Goal: Task Accomplishment & Management: Use online tool/utility

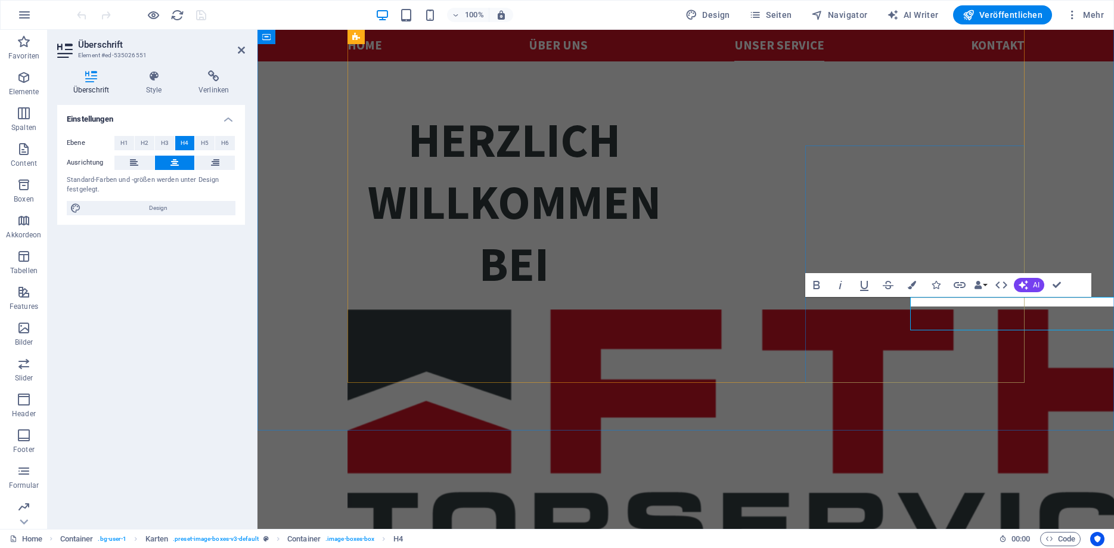
scroll to position [1566, 0]
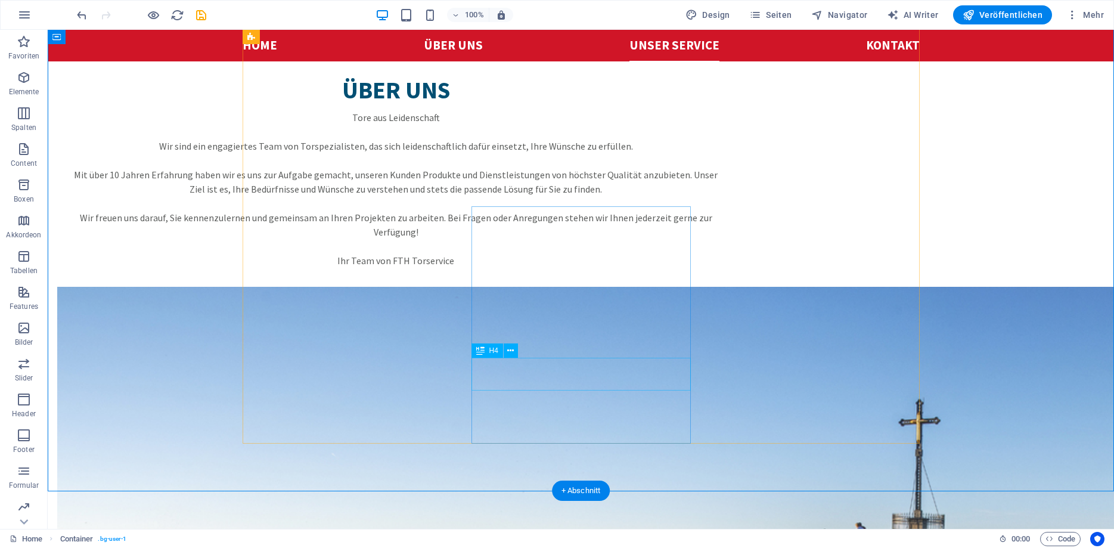
scroll to position [1445, 0]
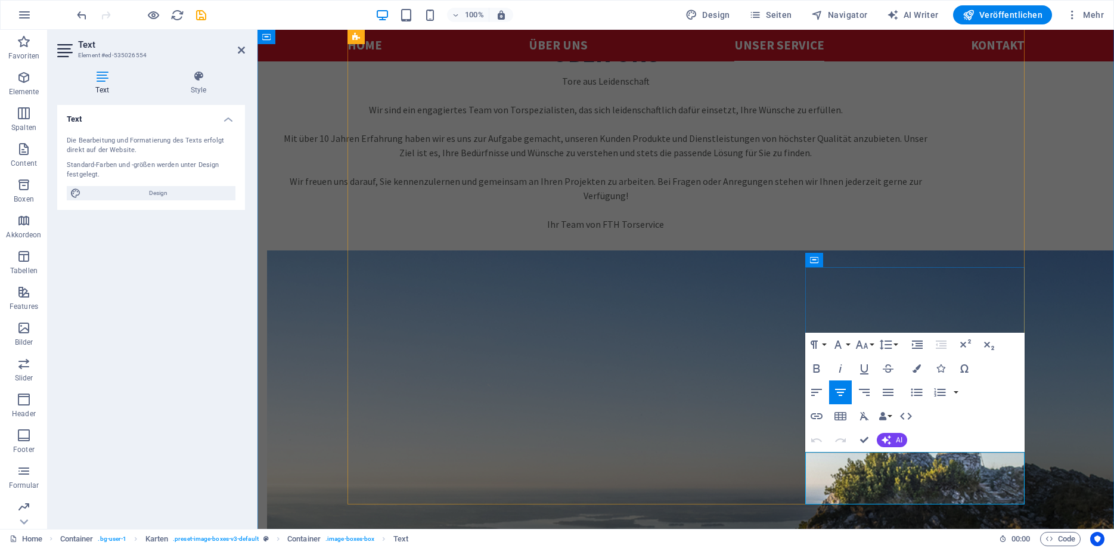
drag, startPoint x: 1009, startPoint y: 490, endPoint x: 836, endPoint y: 464, distance: 174.8
drag, startPoint x: 976, startPoint y: 488, endPoint x: 929, endPoint y: 490, distance: 47.2
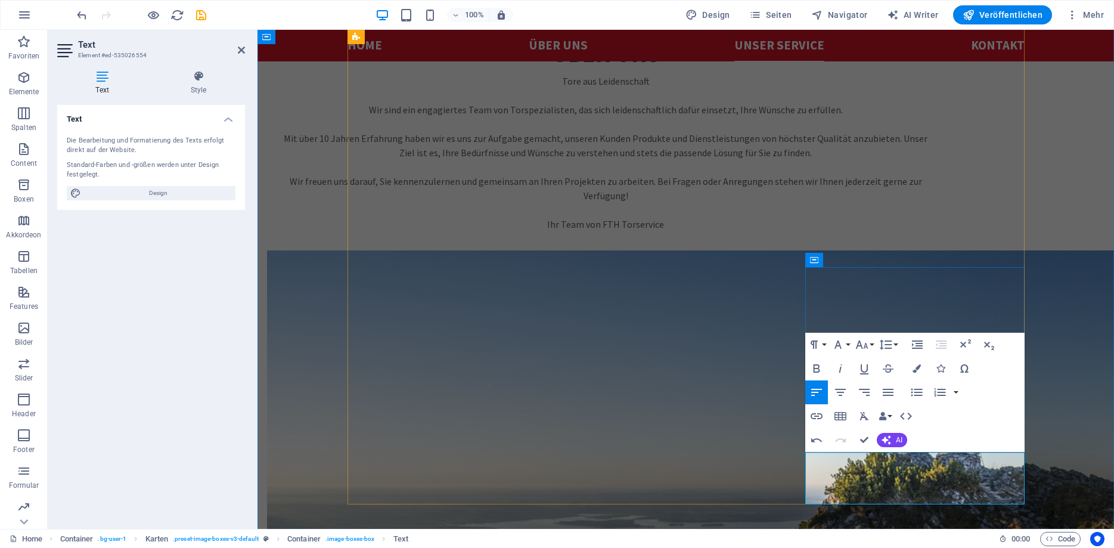
drag, startPoint x: 968, startPoint y: 484, endPoint x: 1151, endPoint y: 394, distance: 203.7
click at [844, 393] on icon "button" at bounding box center [840, 392] width 11 height 7
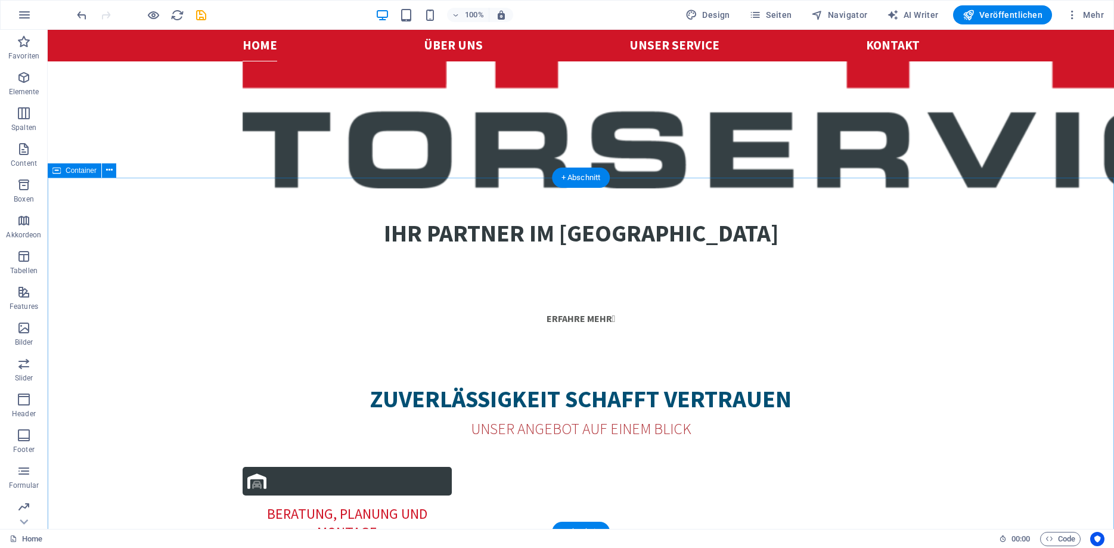
scroll to position [426, 0]
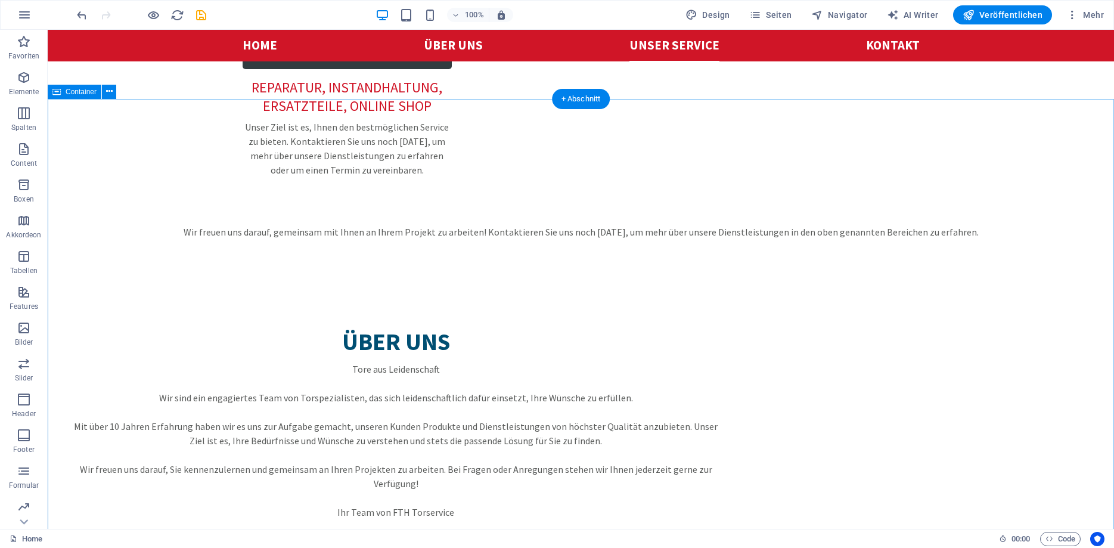
scroll to position [1277, 0]
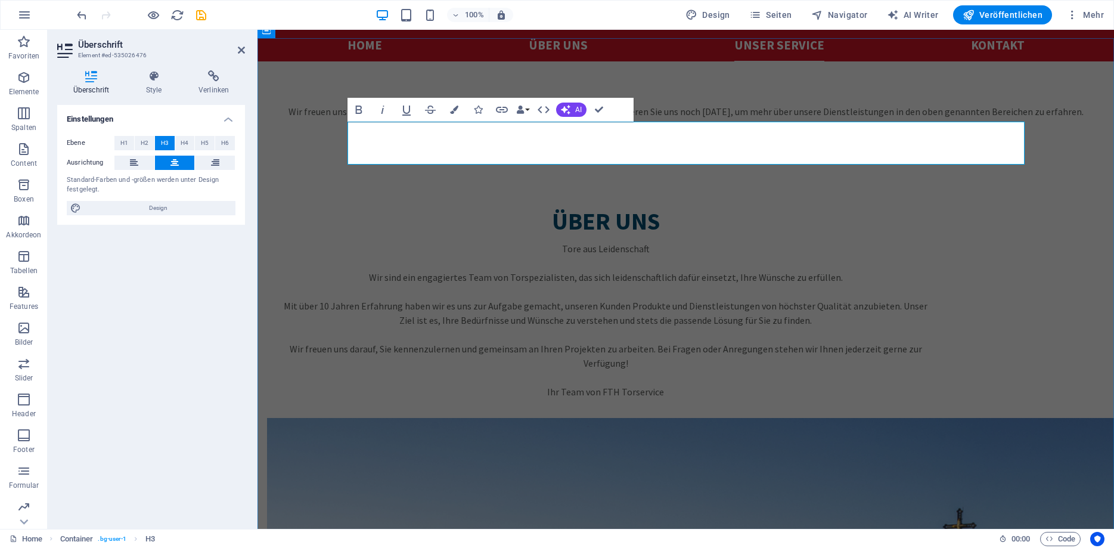
drag, startPoint x: 632, startPoint y: 151, endPoint x: 733, endPoint y: 153, distance: 101.4
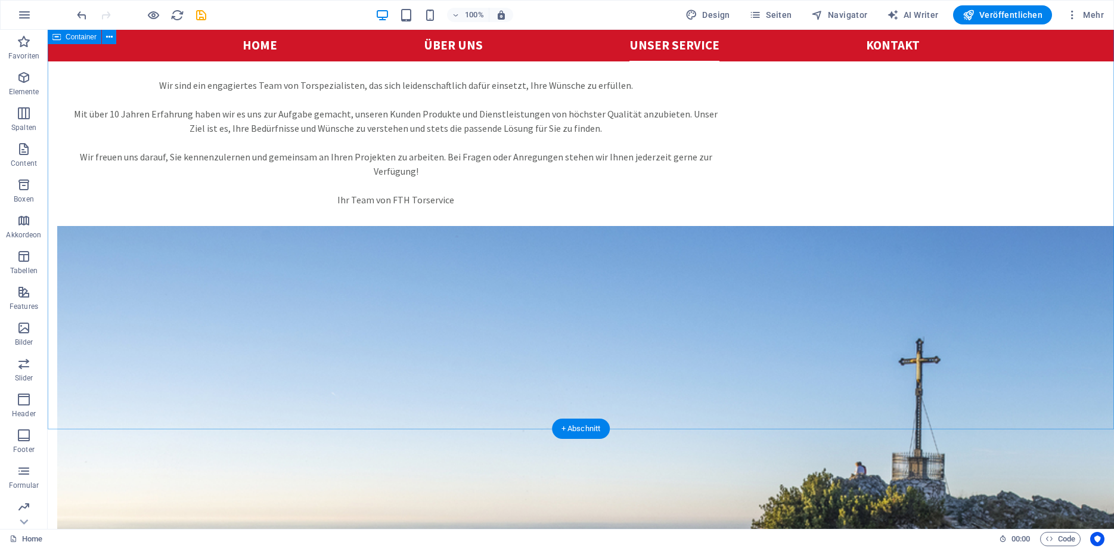
scroll to position [1581, 0]
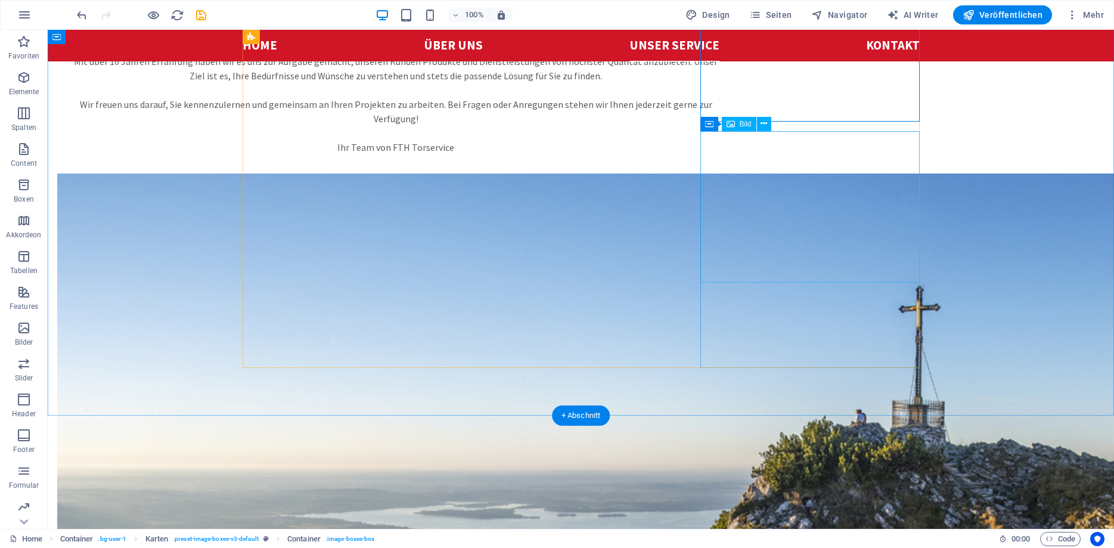
click at [745, 127] on span "Bild" at bounding box center [746, 123] width 12 height 7
click at [737, 126] on div "Bild" at bounding box center [739, 124] width 35 height 14
select select "%"
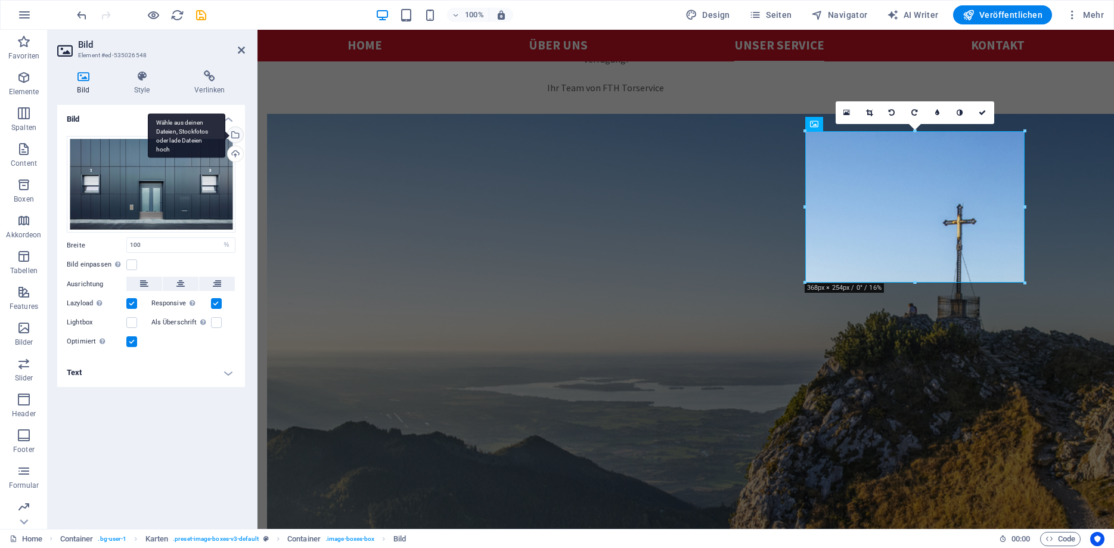
click at [234, 134] on div "Wähle aus deinen Dateien, Stockfotos oder lade Dateien hoch" at bounding box center [234, 136] width 18 height 18
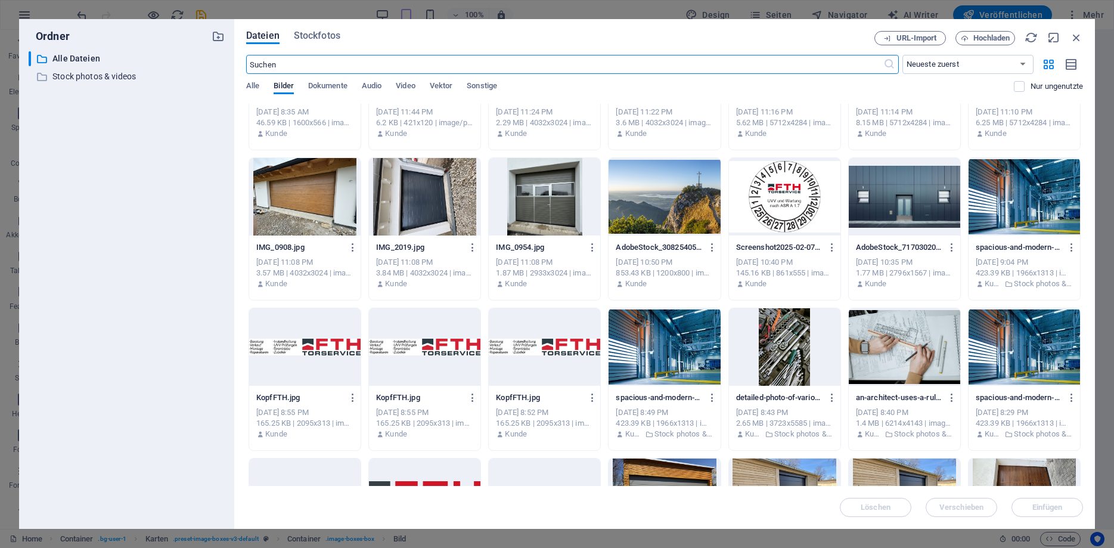
scroll to position [0, 0]
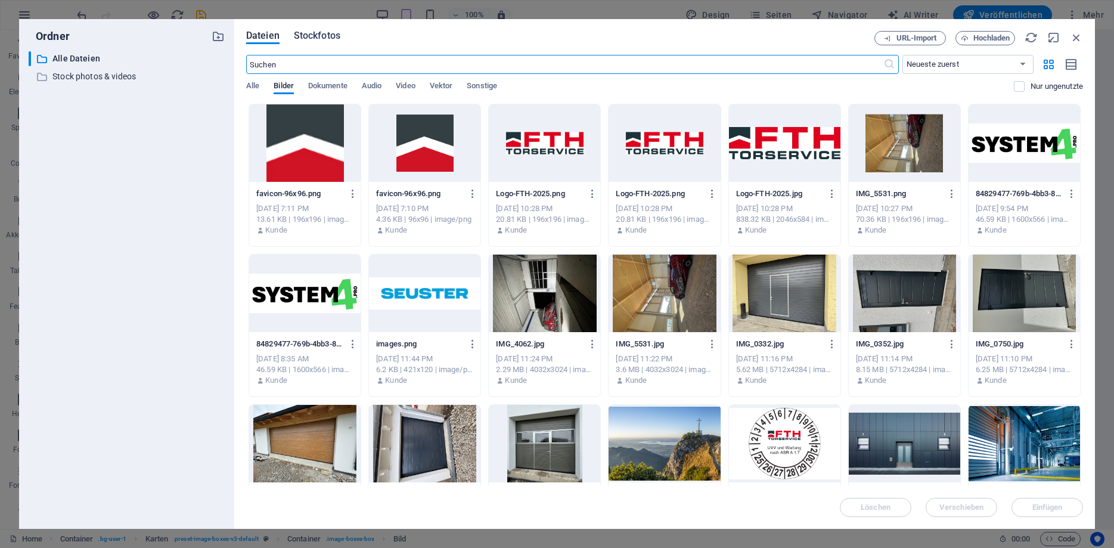
click at [317, 38] on span "Stockfotos" at bounding box center [317, 36] width 47 height 14
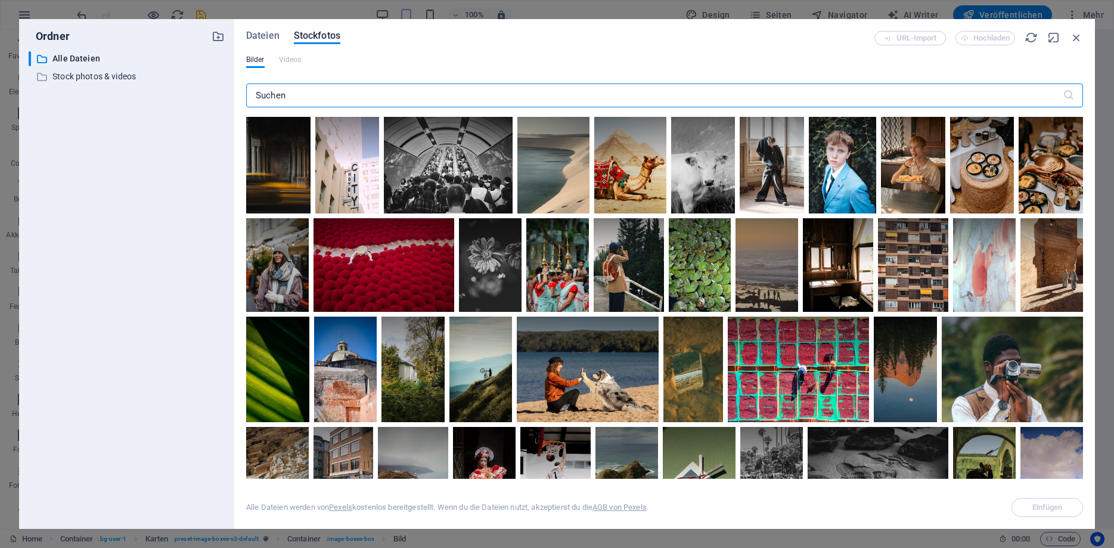
click at [300, 98] on input "text" at bounding box center [654, 95] width 817 height 24
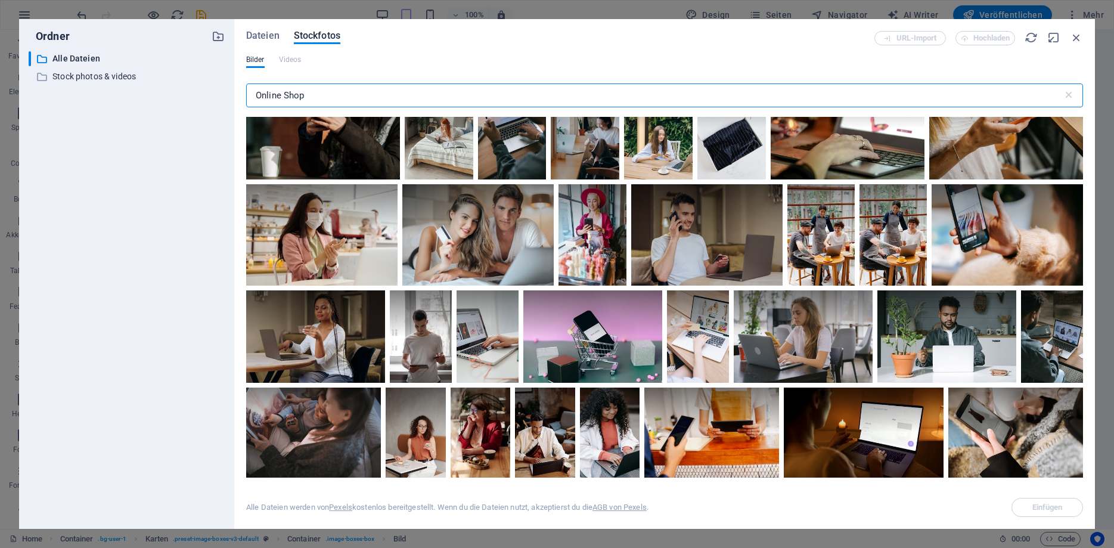
scroll to position [6094, 0]
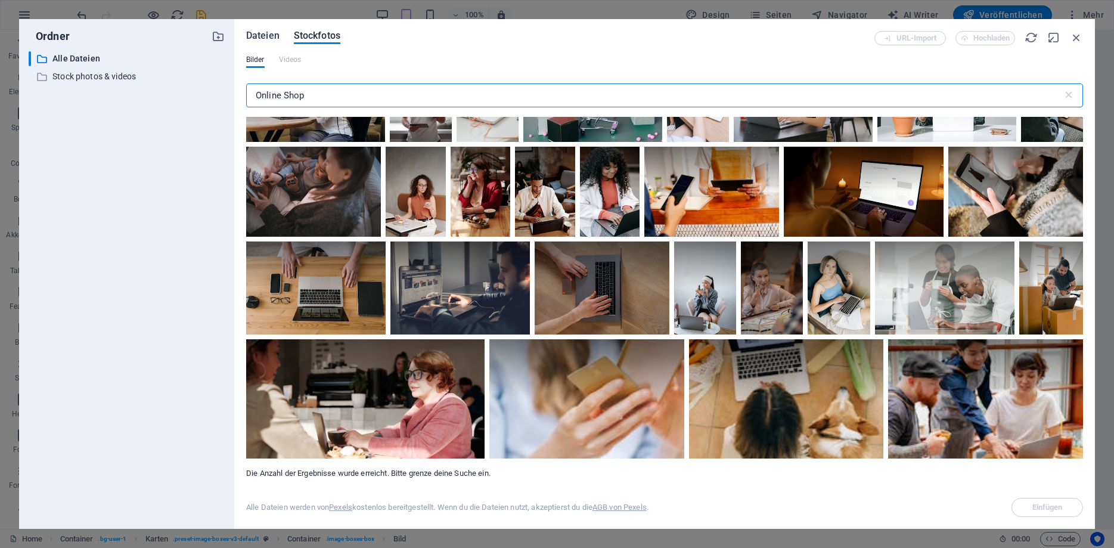
type input "Online Shop"
click at [267, 33] on span "Dateien" at bounding box center [262, 36] width 33 height 14
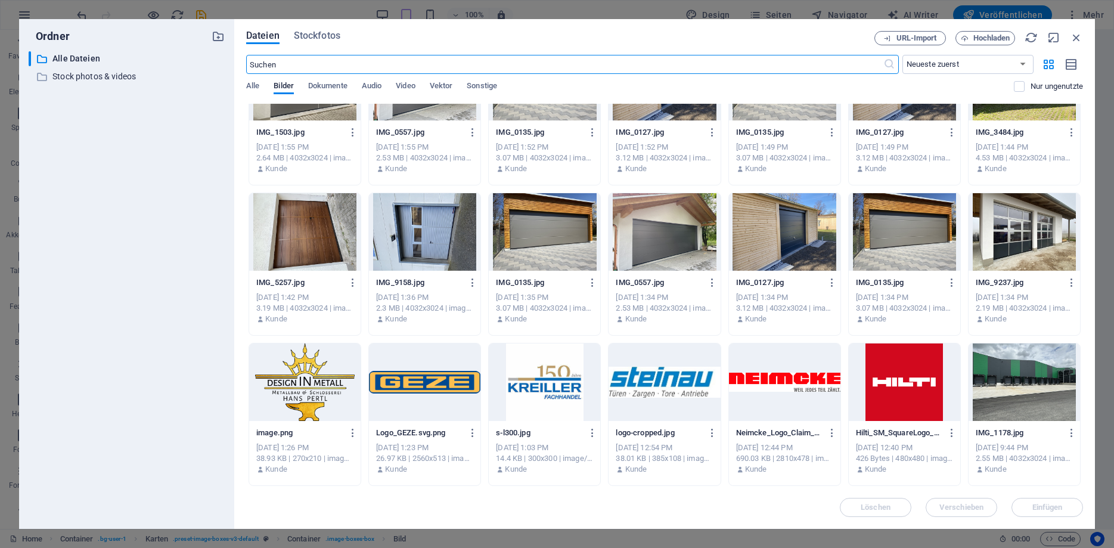
scroll to position [1264, 0]
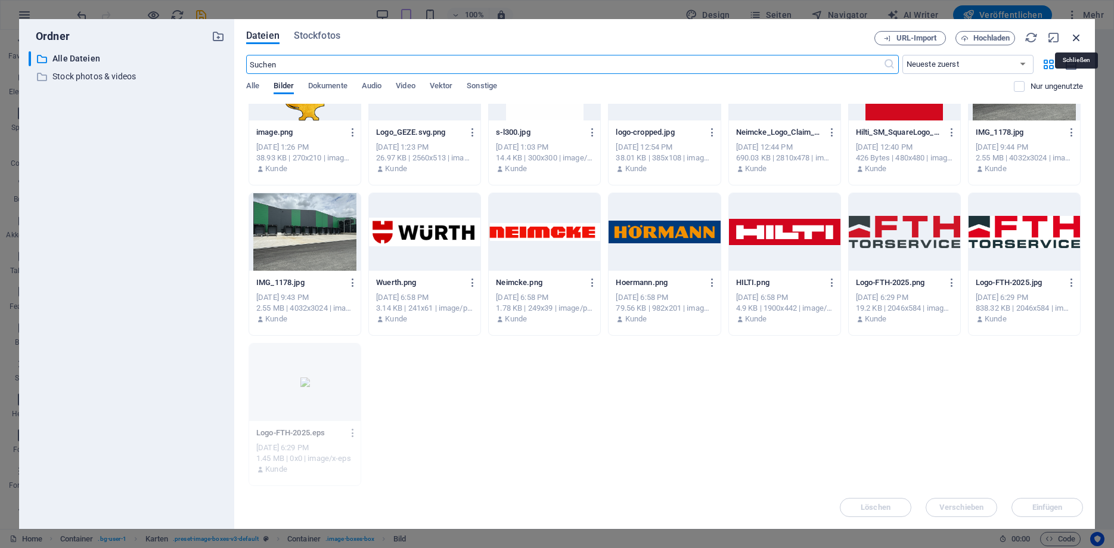
click at [1073, 36] on icon "button" at bounding box center [1076, 37] width 13 height 13
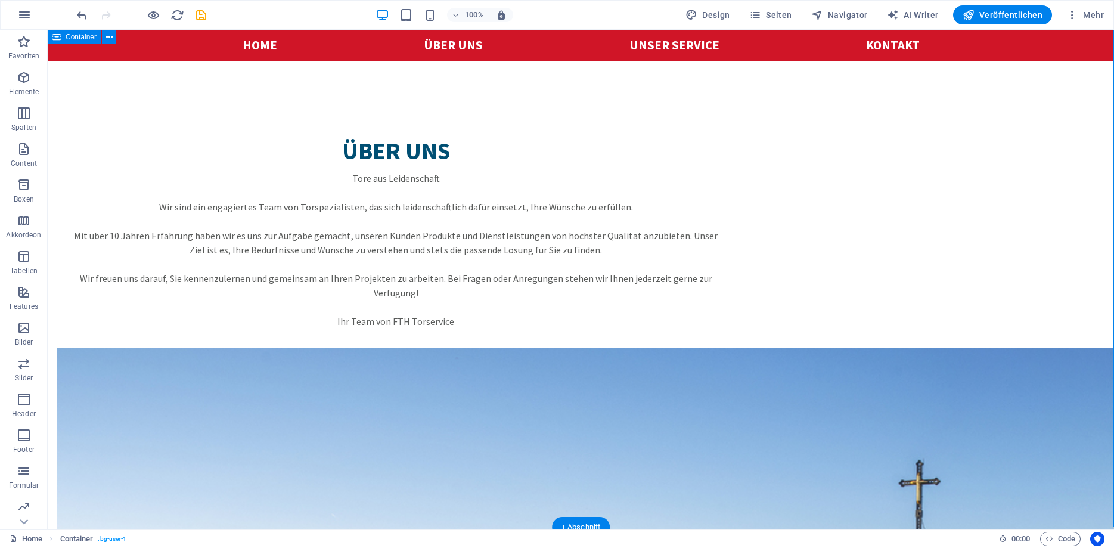
scroll to position [1399, 0]
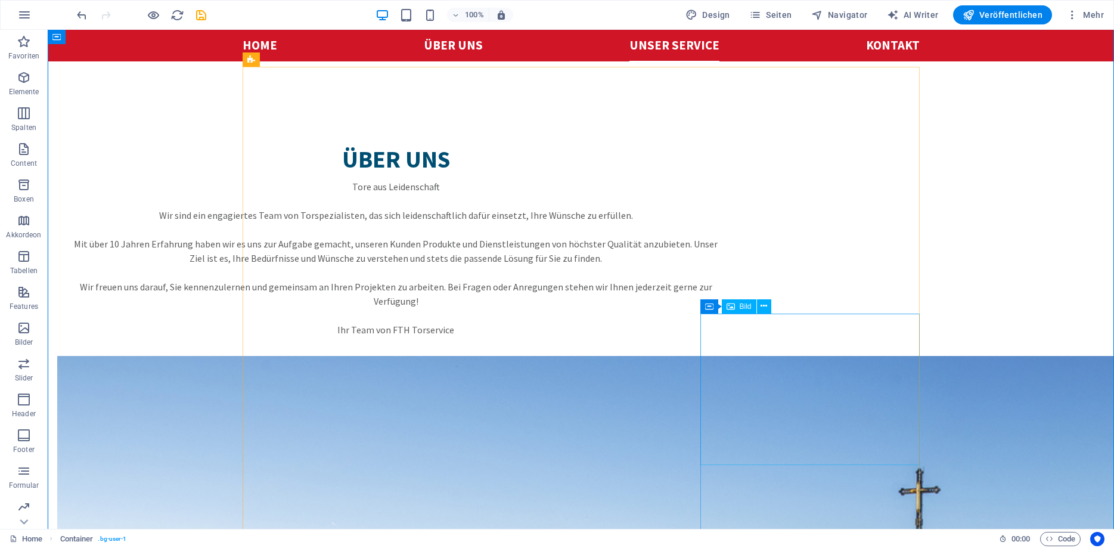
click at [743, 307] on span "Bild" at bounding box center [746, 306] width 12 height 7
select select "%"
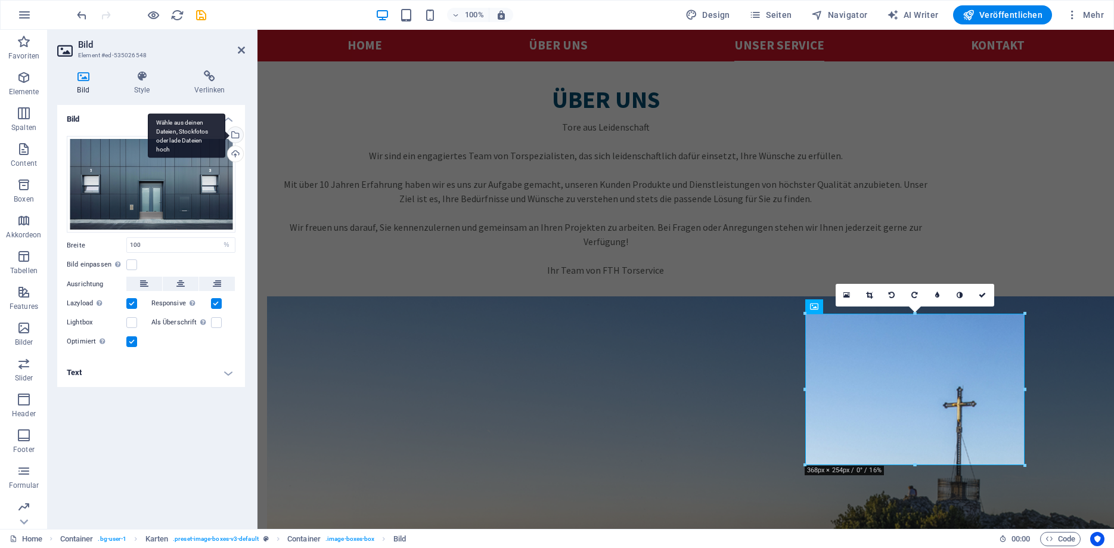
click at [240, 135] on div "Wähle aus deinen Dateien, Stockfotos oder lade Dateien hoch" at bounding box center [234, 136] width 18 height 18
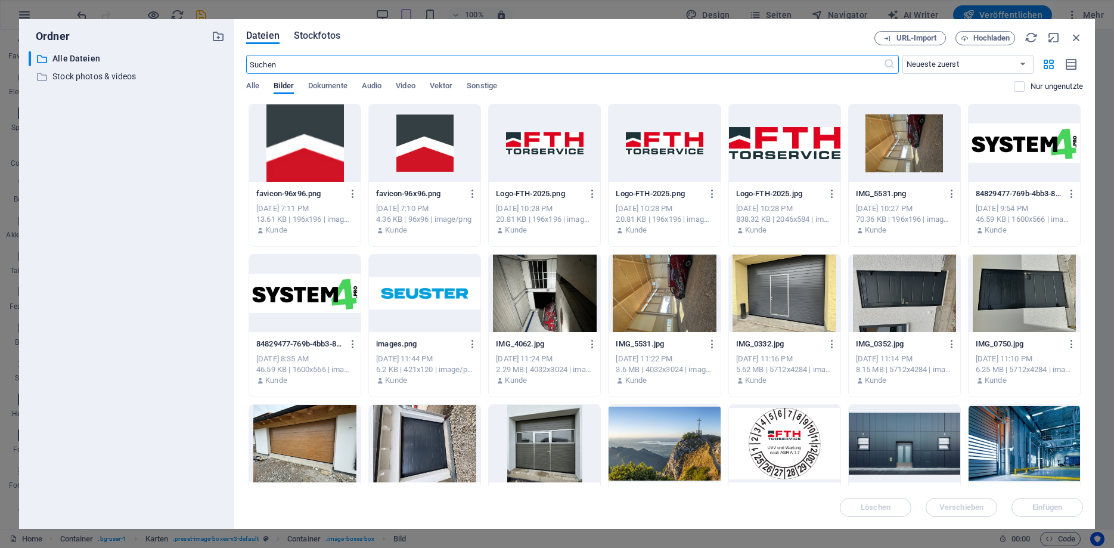
click at [320, 32] on span "Stockfotos" at bounding box center [317, 36] width 47 height 14
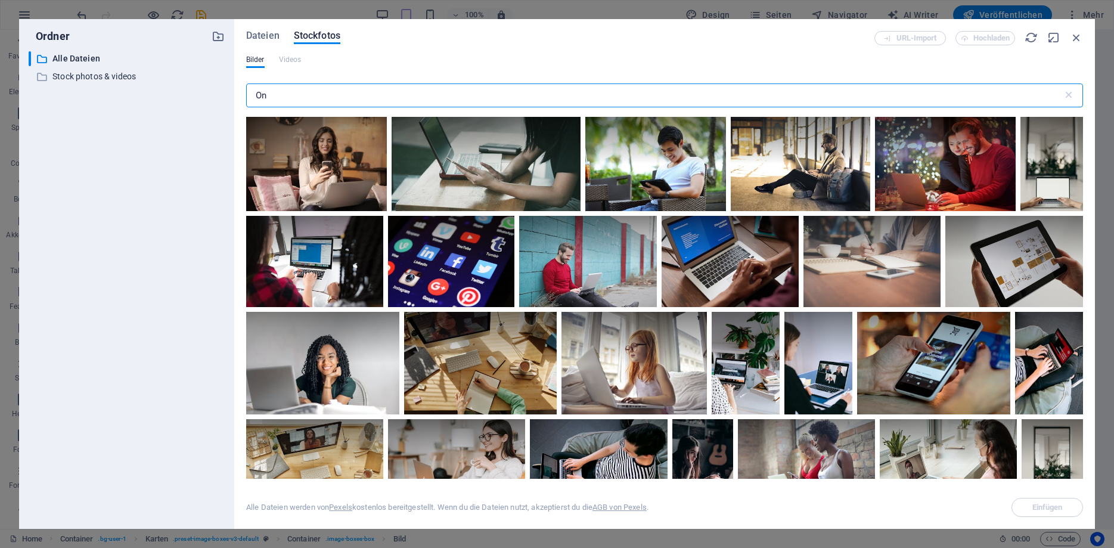
type input "O"
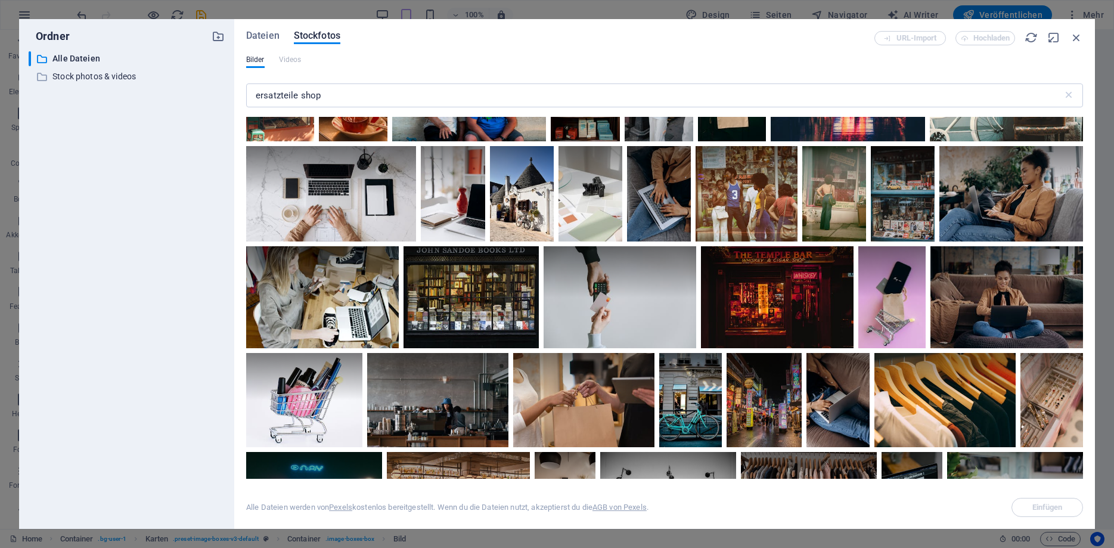
scroll to position [268, 0]
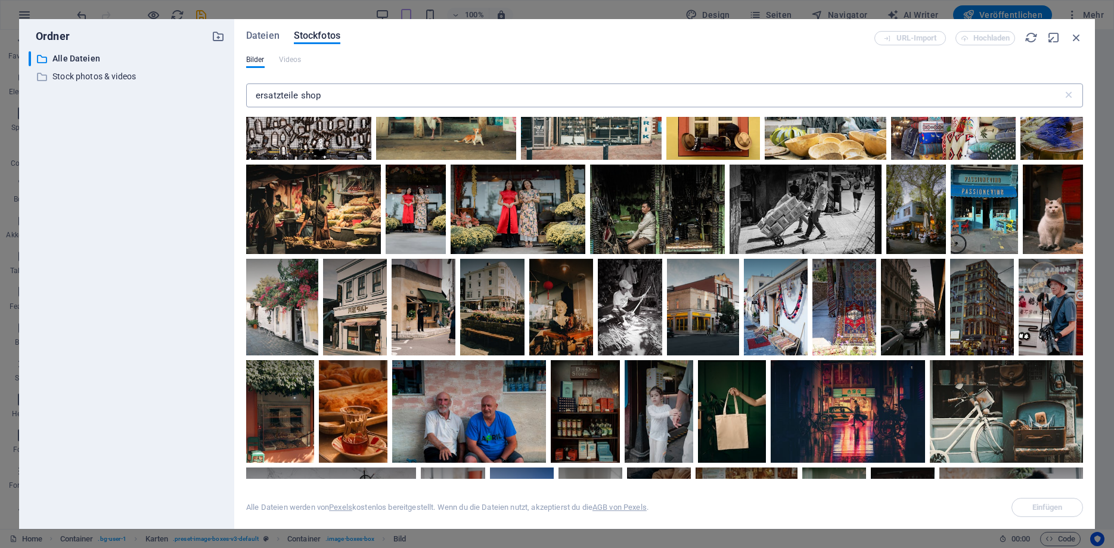
click at [332, 93] on input "ersatzteile shop" at bounding box center [654, 95] width 817 height 24
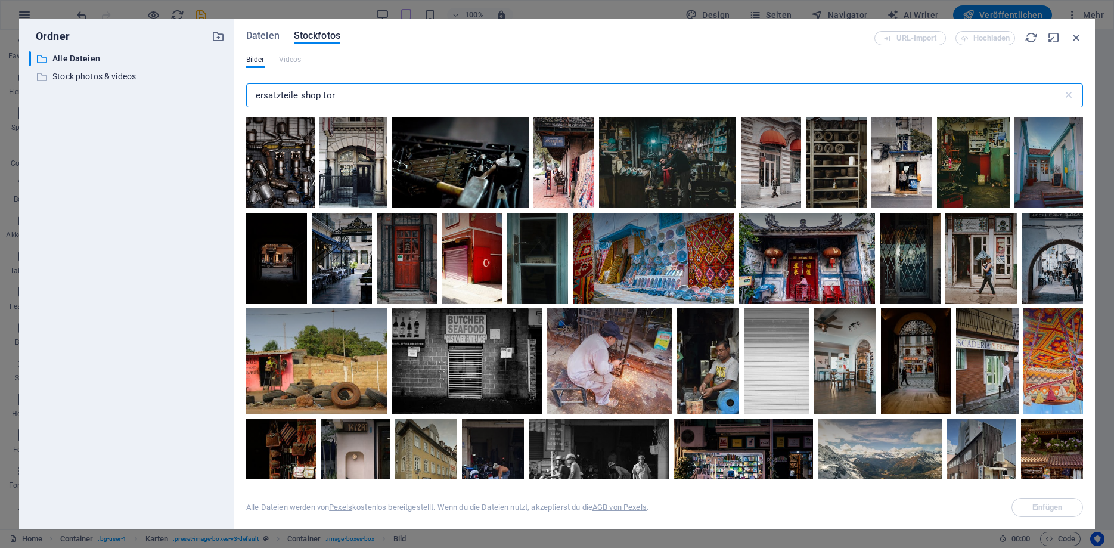
click at [377, 97] on input "ersatzteile shop tor" at bounding box center [654, 95] width 817 height 24
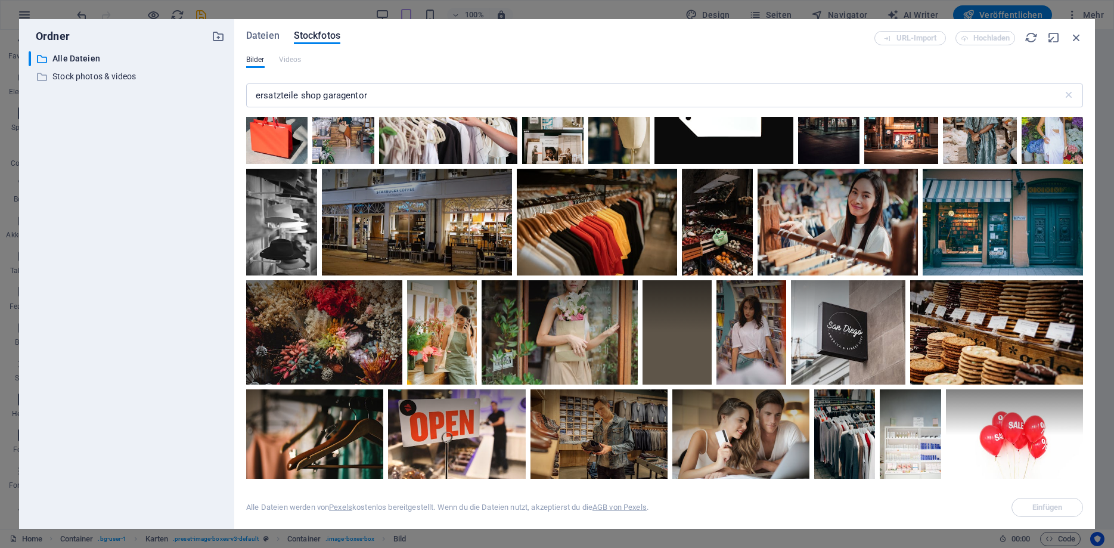
scroll to position [5528, 0]
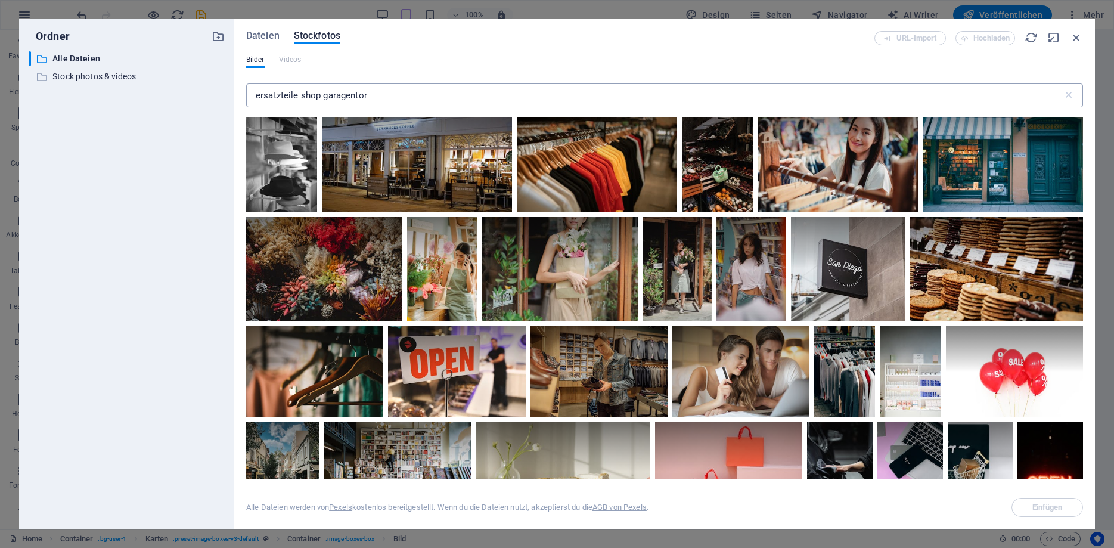
click at [400, 95] on input "ersatzteile shop garagentor" at bounding box center [654, 95] width 817 height 24
drag, startPoint x: 404, startPoint y: 95, endPoint x: 206, endPoint y: 97, distance: 198.0
click at [246, 97] on input "ersatzteile shop garagentor" at bounding box center [654, 95] width 817 height 24
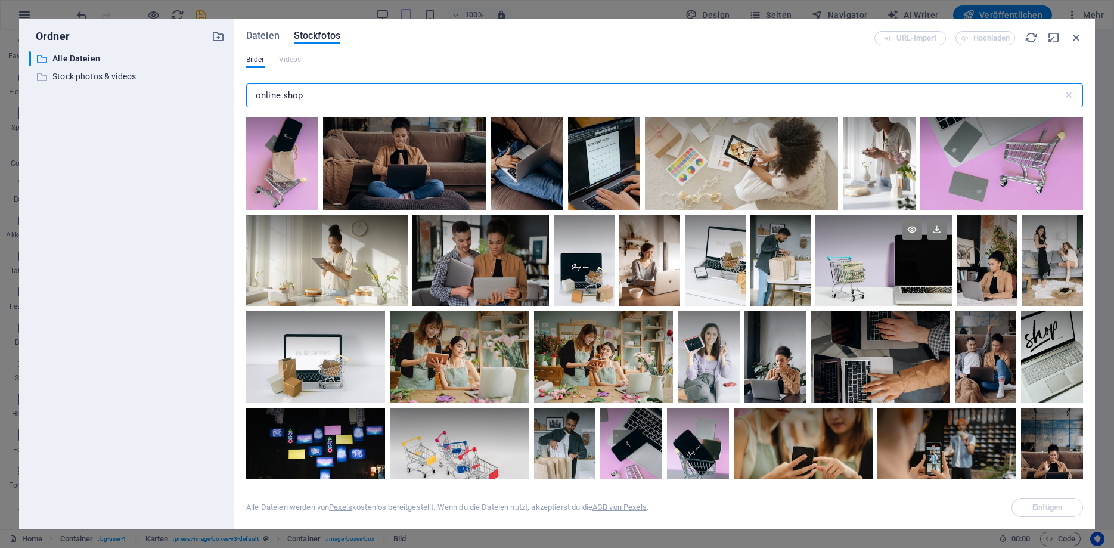
scroll to position [429, 0]
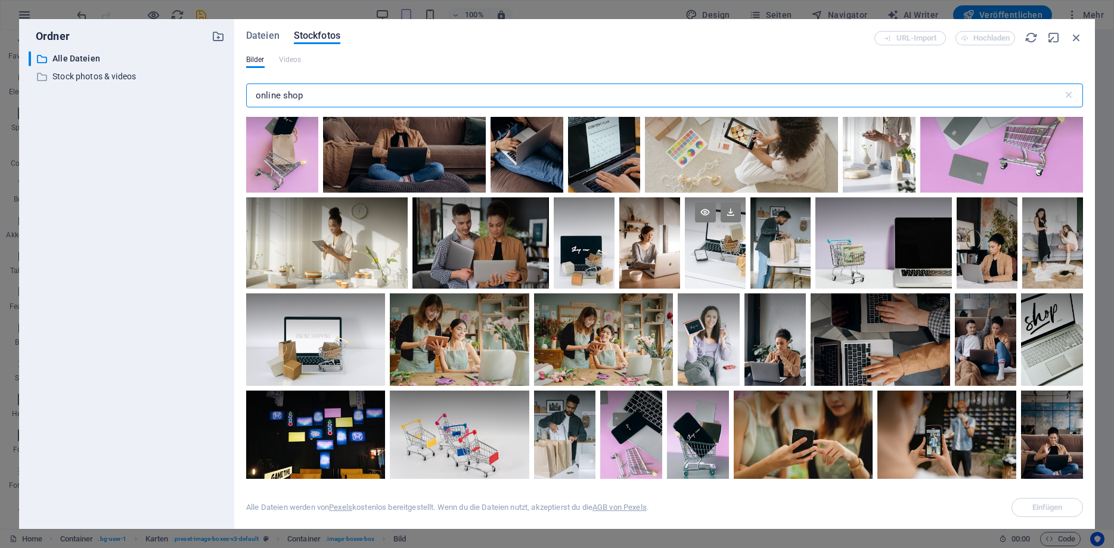
type input "online shop"
click at [695, 233] on div at bounding box center [715, 219] width 61 height 45
click at [708, 213] on icon at bounding box center [705, 212] width 20 height 20
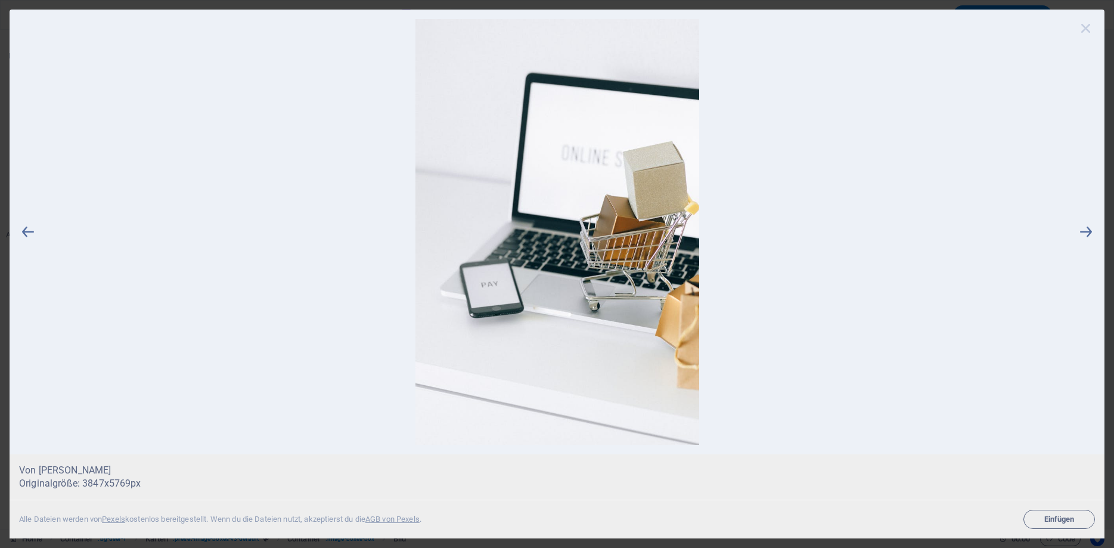
click at [1086, 29] on icon at bounding box center [1086, 28] width 18 height 18
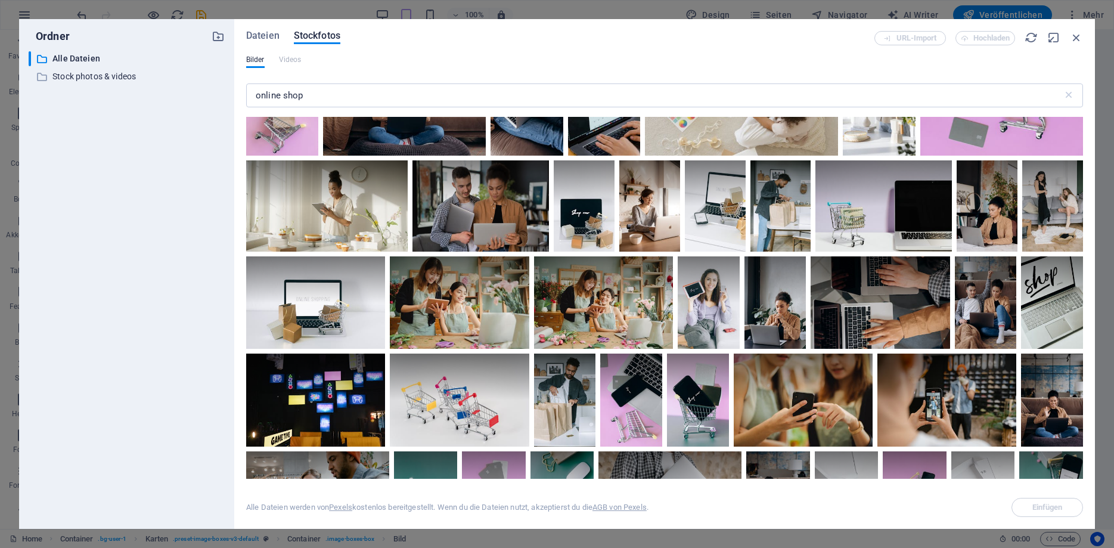
scroll to position [483, 0]
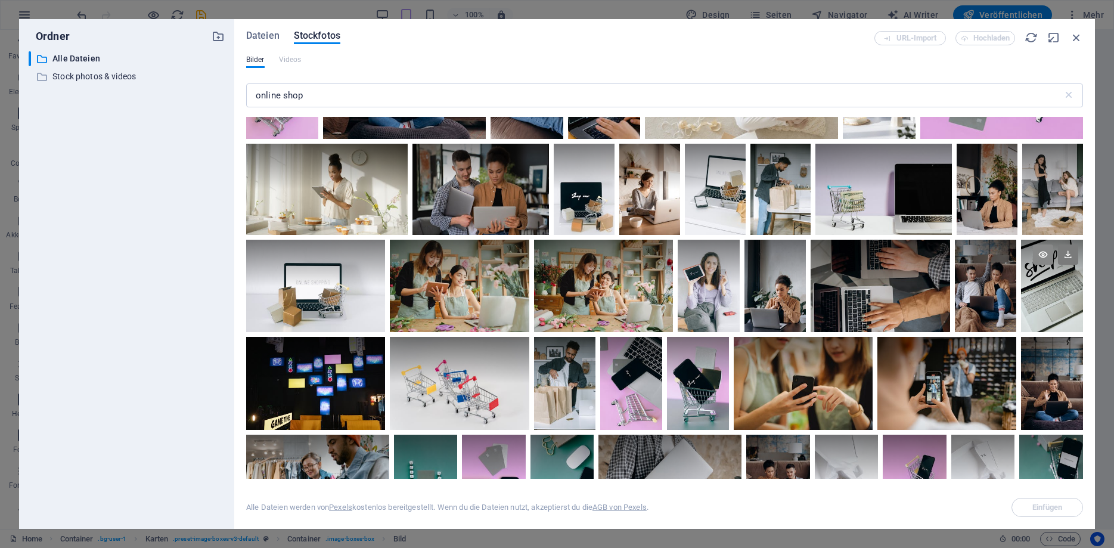
click at [1043, 252] on icon at bounding box center [1043, 254] width 20 height 20
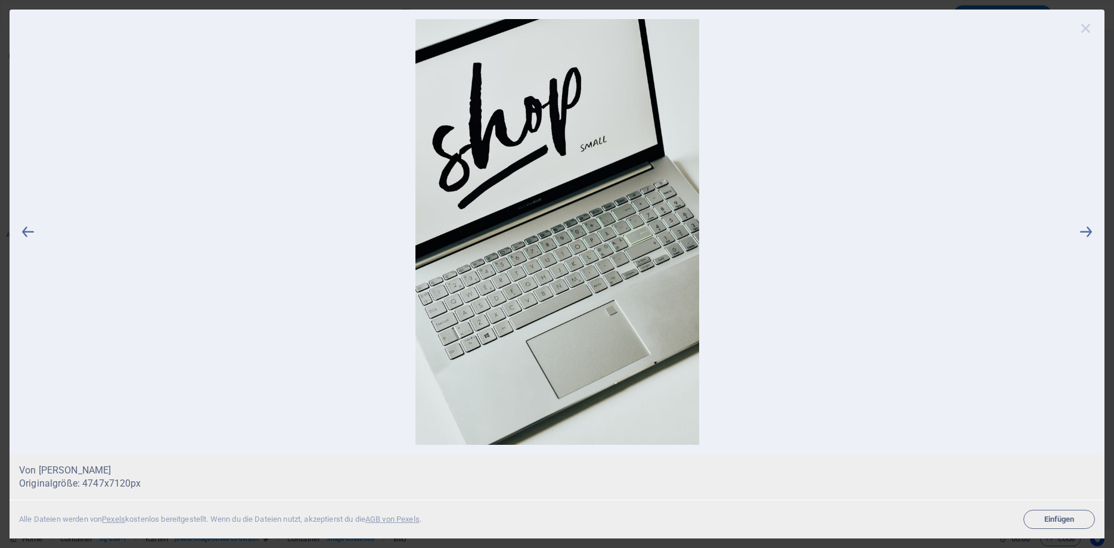
click at [1085, 31] on icon at bounding box center [1086, 28] width 18 height 18
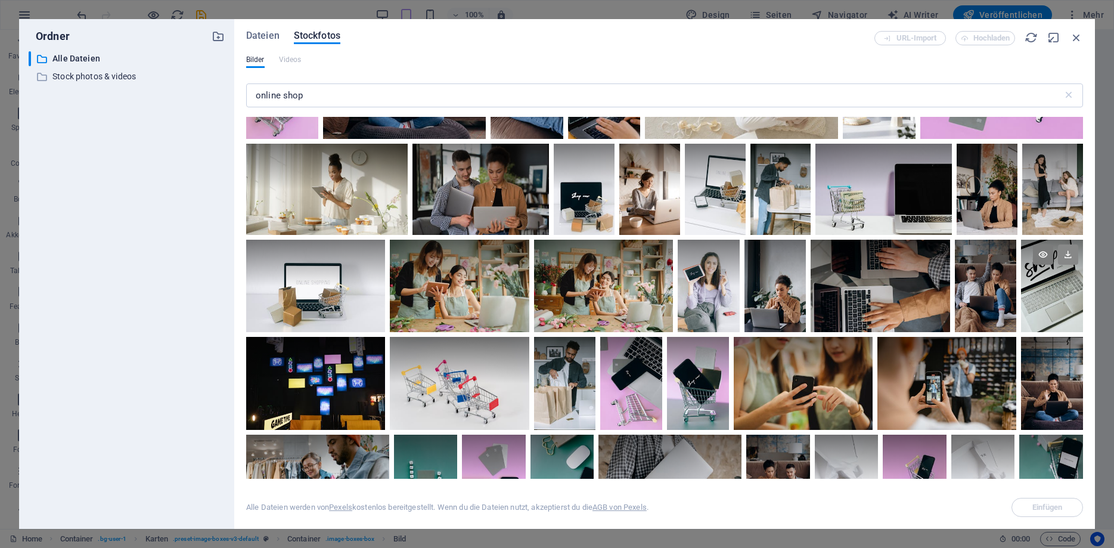
click at [1072, 258] on icon at bounding box center [1068, 254] width 20 height 20
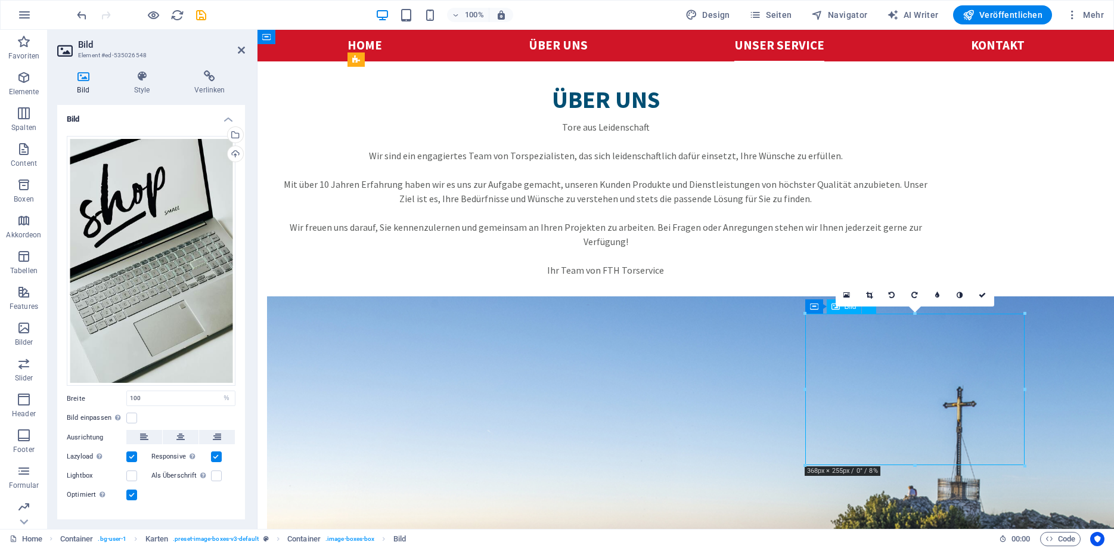
drag, startPoint x: 884, startPoint y: 353, endPoint x: 913, endPoint y: 388, distance: 45.7
drag, startPoint x: 902, startPoint y: 355, endPoint x: 919, endPoint y: 399, distance: 46.8
drag, startPoint x: 161, startPoint y: 240, endPoint x: 166, endPoint y: 280, distance: 40.3
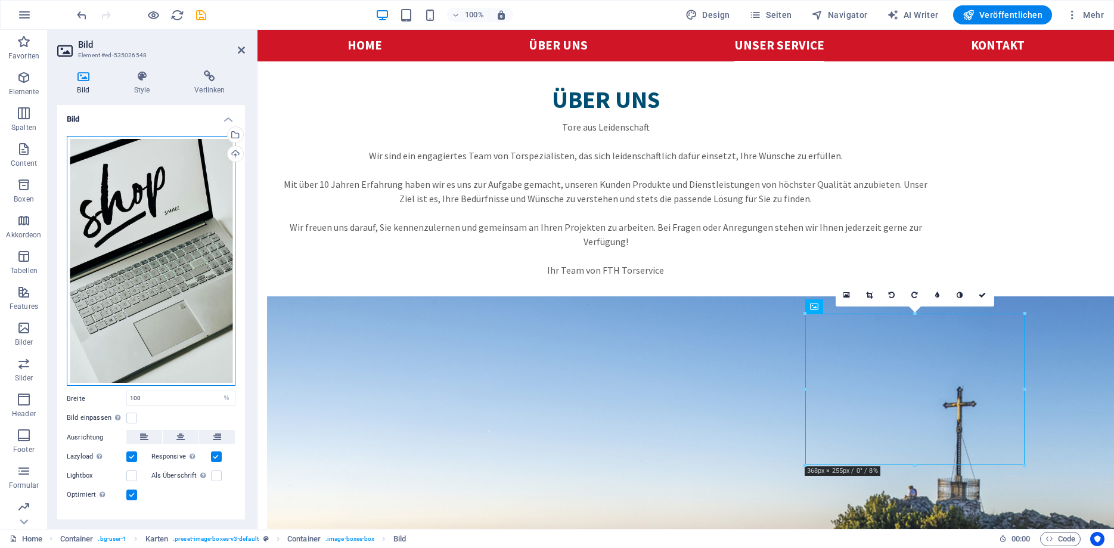
click at [166, 280] on div "Ziehe Dateien zum Hochladen hierher oder klicke hier, um aus Dateien oder koste…" at bounding box center [151, 261] width 169 height 250
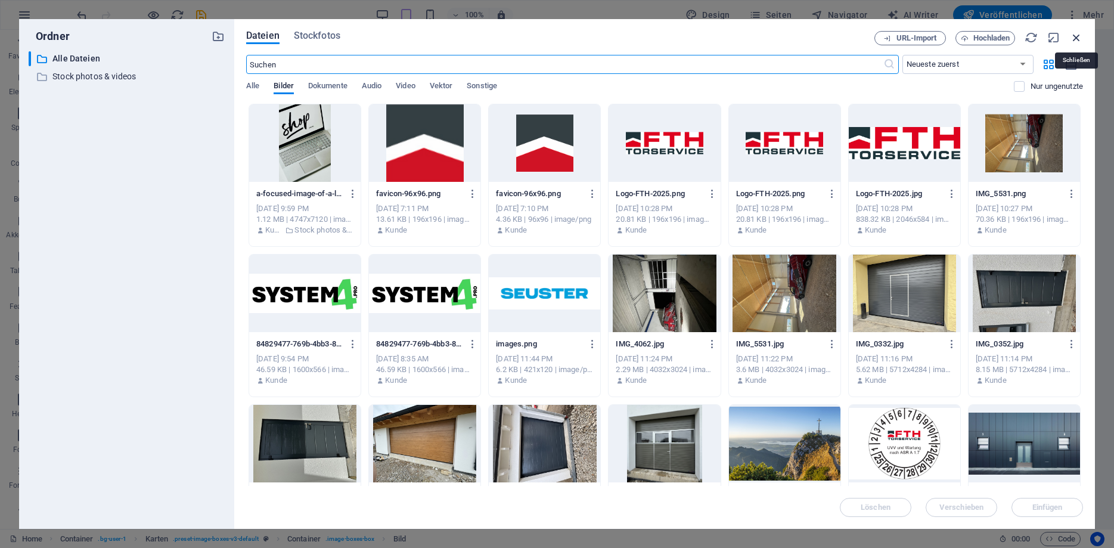
click at [1080, 39] on icon "button" at bounding box center [1076, 37] width 13 height 13
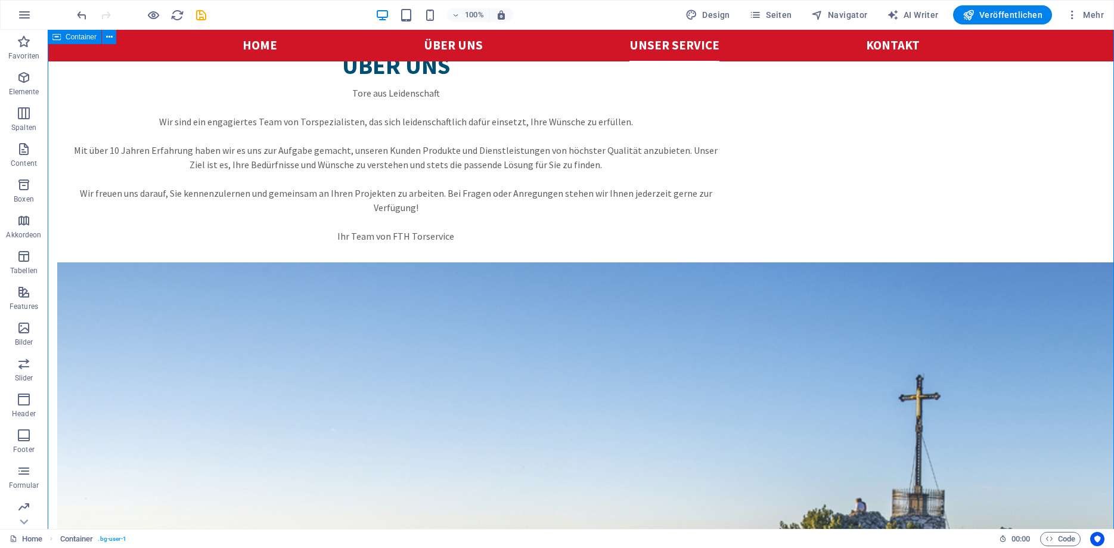
scroll to position [1521, 0]
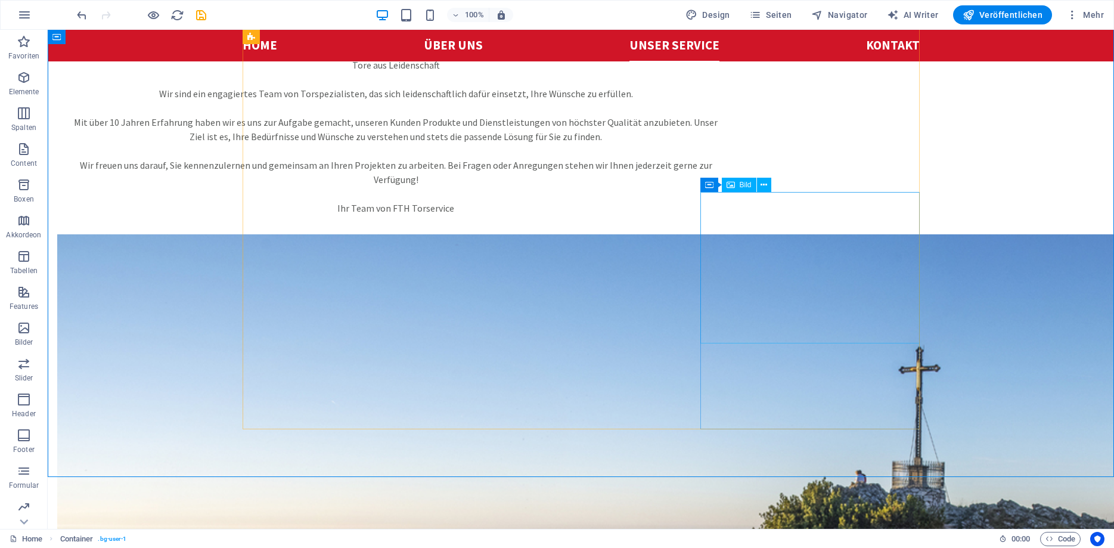
click at [750, 185] on span "Bild" at bounding box center [746, 184] width 12 height 7
select select "%"
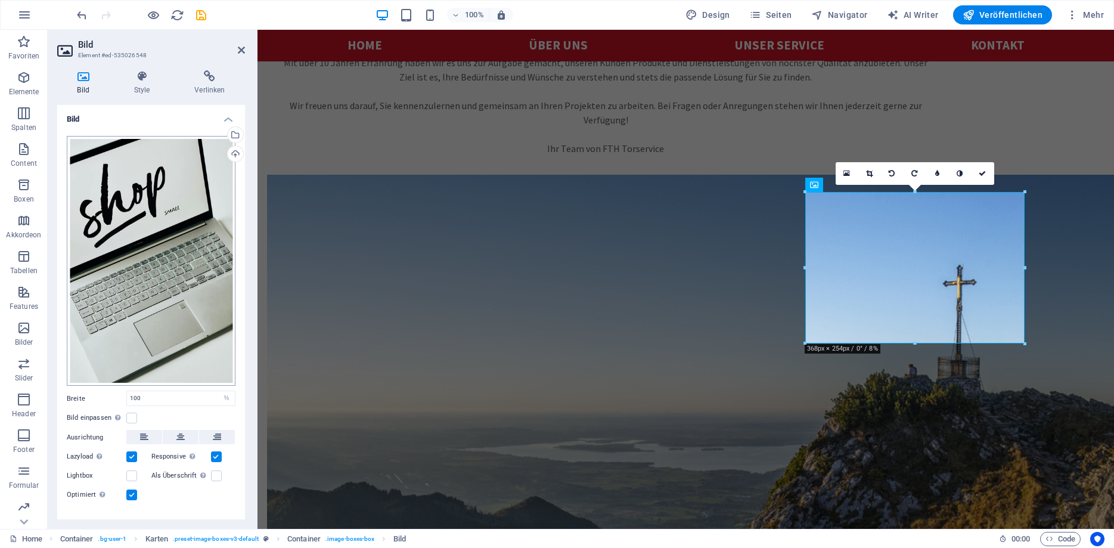
click at [173, 210] on div "Ziehe Dateien zum Hochladen hierher oder klicke hier, um aus Dateien oder koste…" at bounding box center [151, 261] width 169 height 250
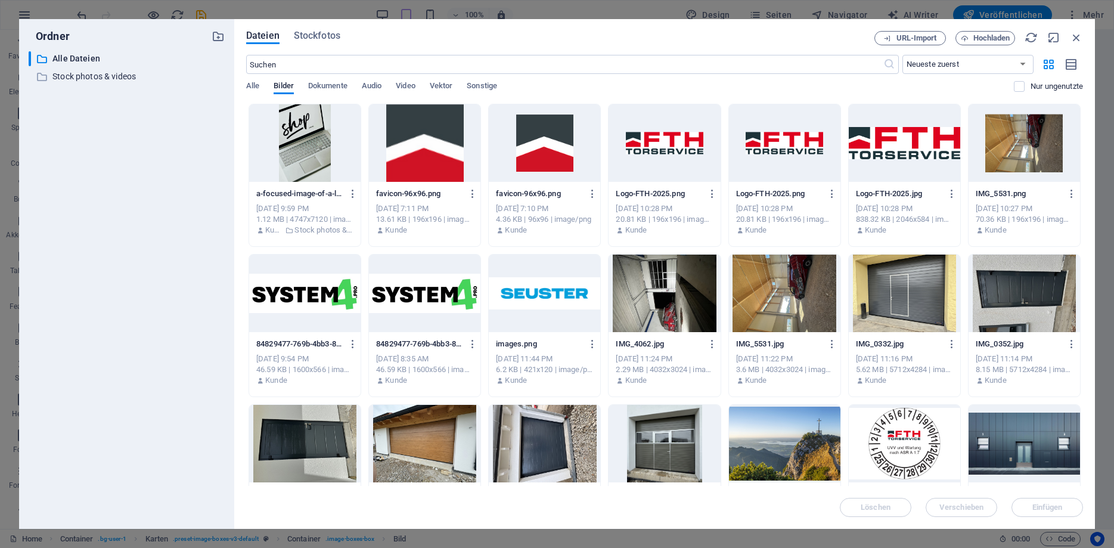
click at [320, 159] on div at bounding box center [305, 143] width 112 height 78
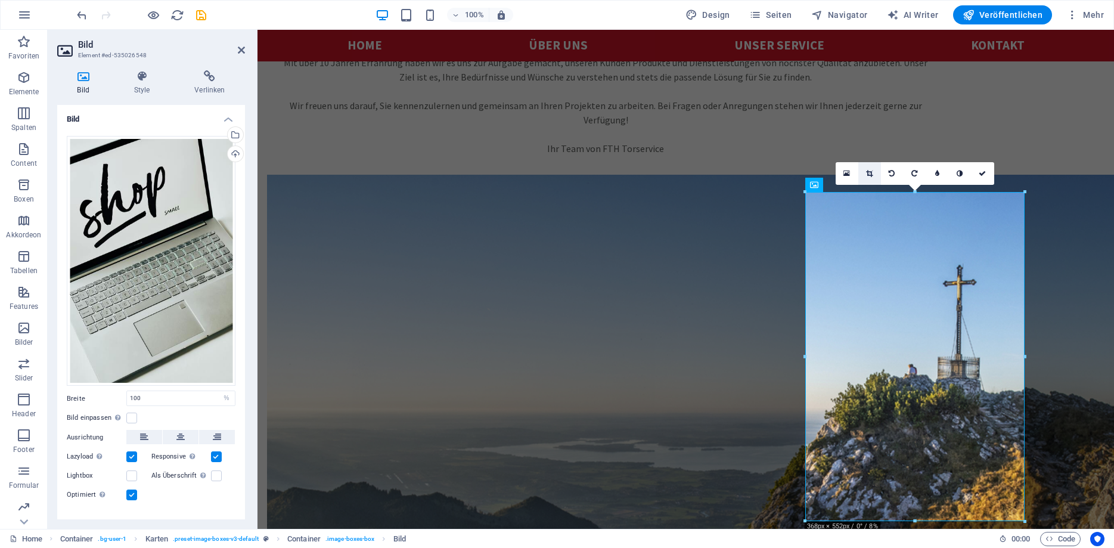
click at [869, 174] on icon at bounding box center [869, 173] width 7 height 7
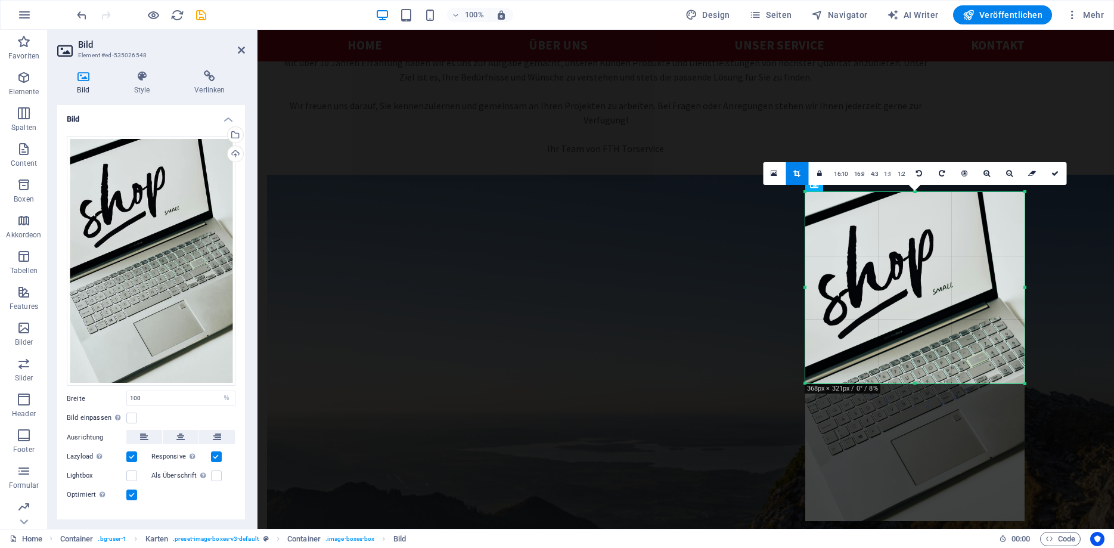
drag, startPoint x: 1026, startPoint y: 521, endPoint x: 799, endPoint y: 202, distance: 391.3
drag, startPoint x: 1056, startPoint y: 171, endPoint x: 792, endPoint y: 147, distance: 264.6
click at [1056, 171] on icon at bounding box center [1055, 173] width 7 height 7
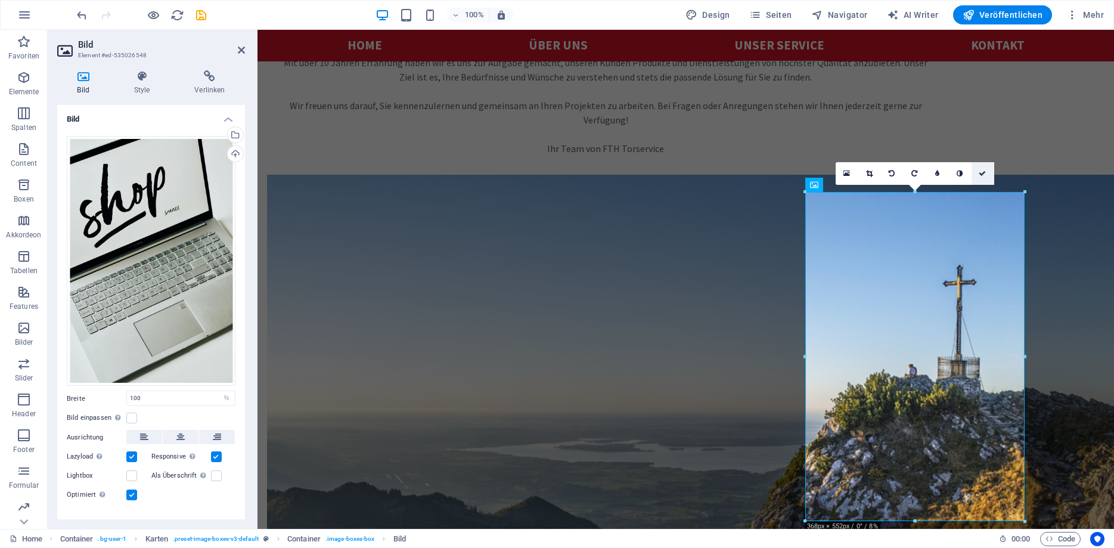
click at [980, 166] on link at bounding box center [983, 173] width 23 height 23
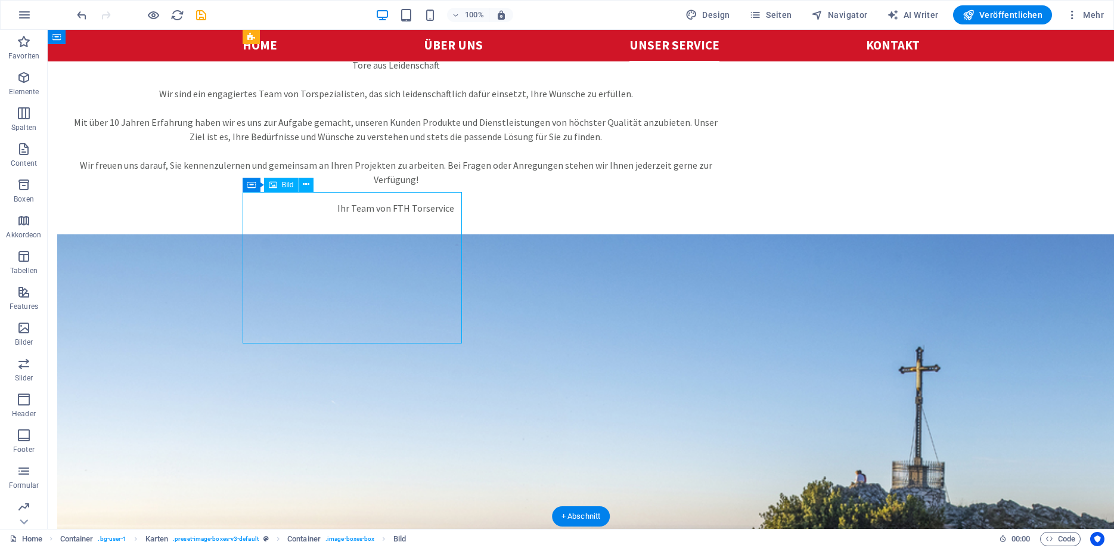
select select "%"
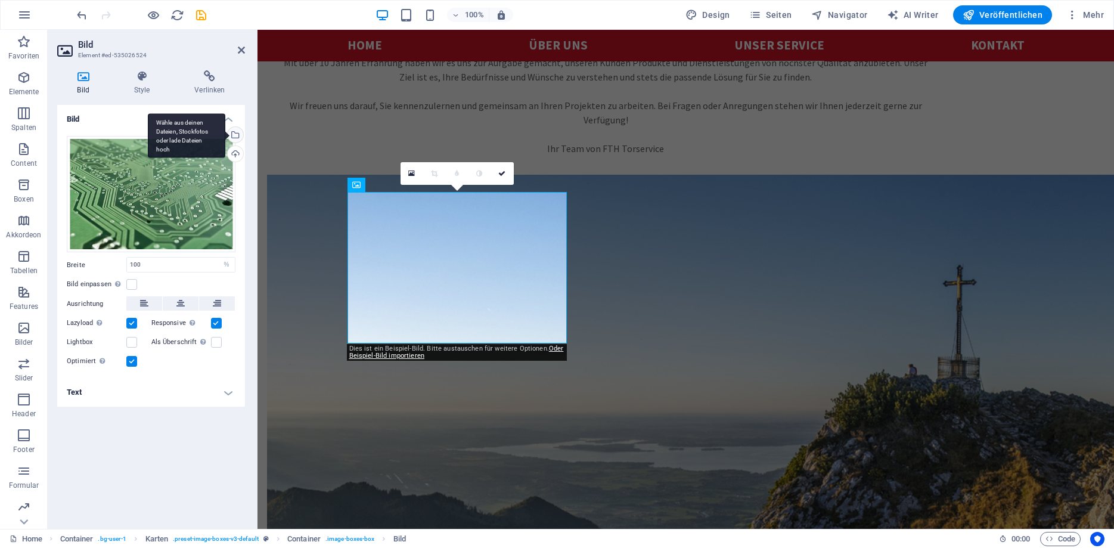
click at [237, 128] on div "Wähle aus deinen Dateien, Stockfotos oder lade Dateien hoch" at bounding box center [234, 136] width 18 height 18
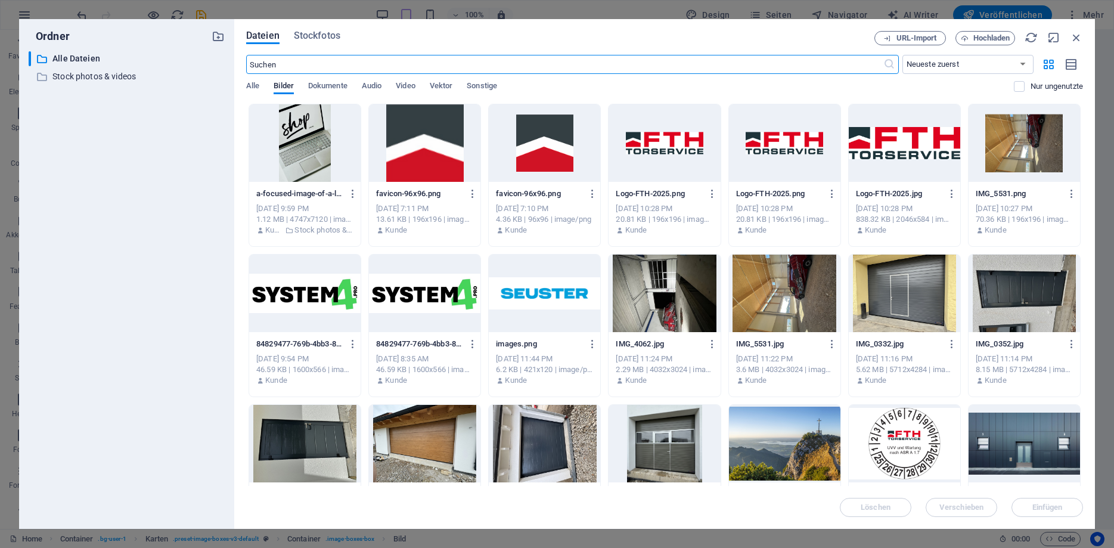
click at [304, 65] on input "text" at bounding box center [564, 64] width 637 height 19
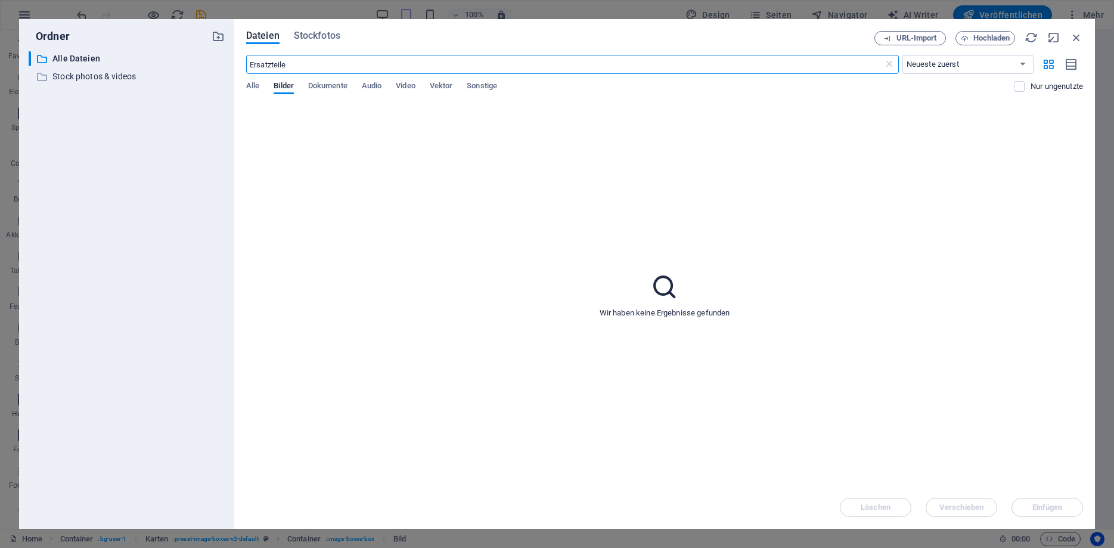
type input "Ersatzteile"
click at [331, 36] on span "Stockfotos" at bounding box center [317, 36] width 47 height 14
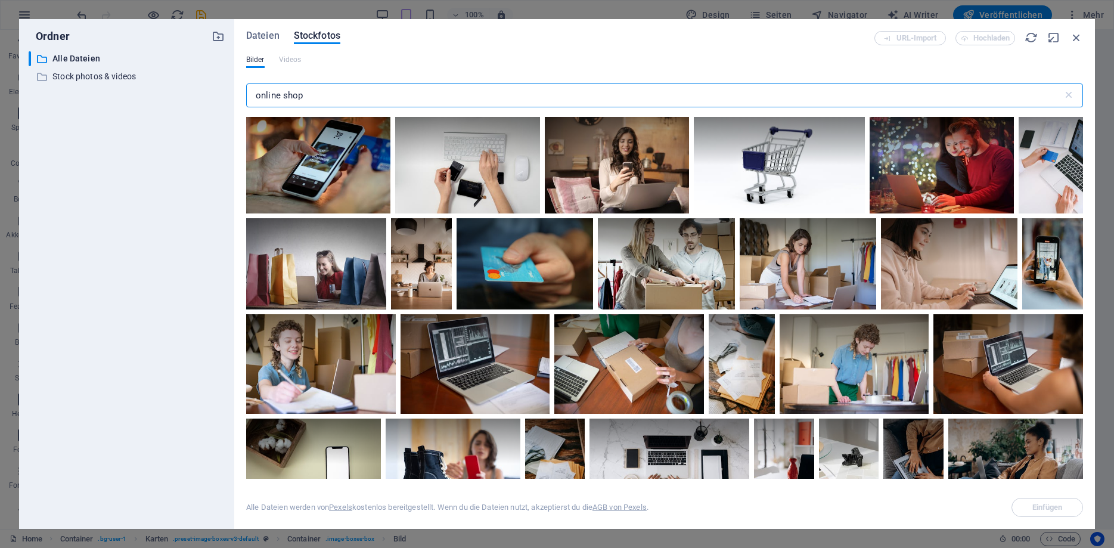
drag, startPoint x: 335, startPoint y: 91, endPoint x: 179, endPoint y: 104, distance: 156.8
click at [246, 103] on input "online shop" at bounding box center [654, 95] width 817 height 24
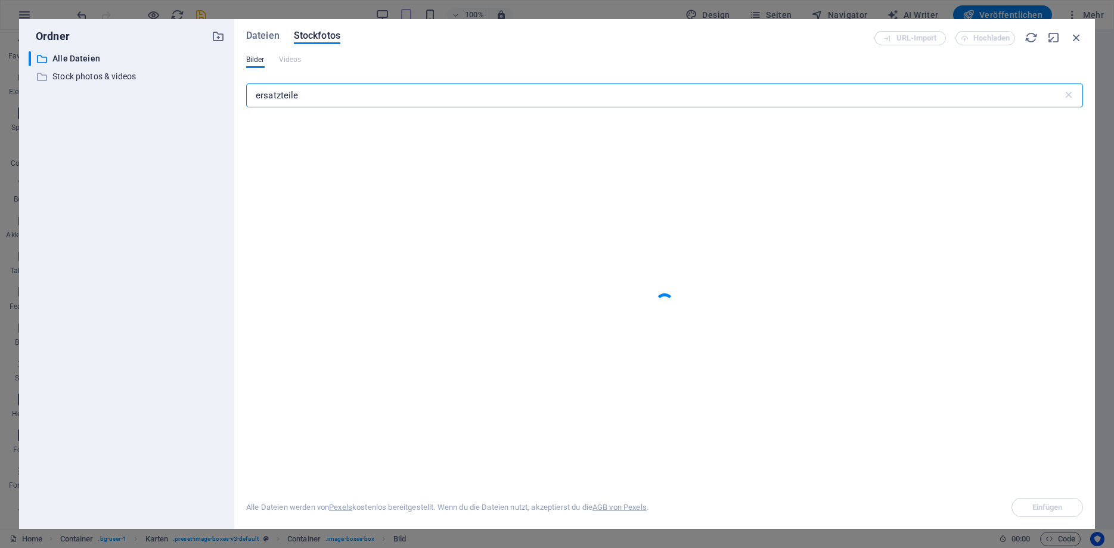
type input "ersatzteile"
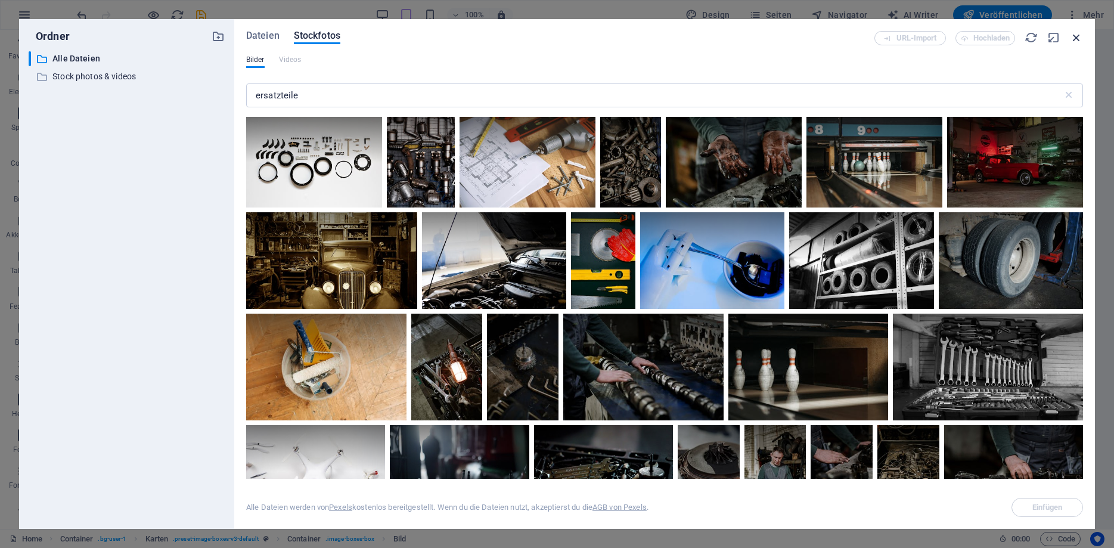
click at [1076, 40] on icon "button" at bounding box center [1076, 37] width 13 height 13
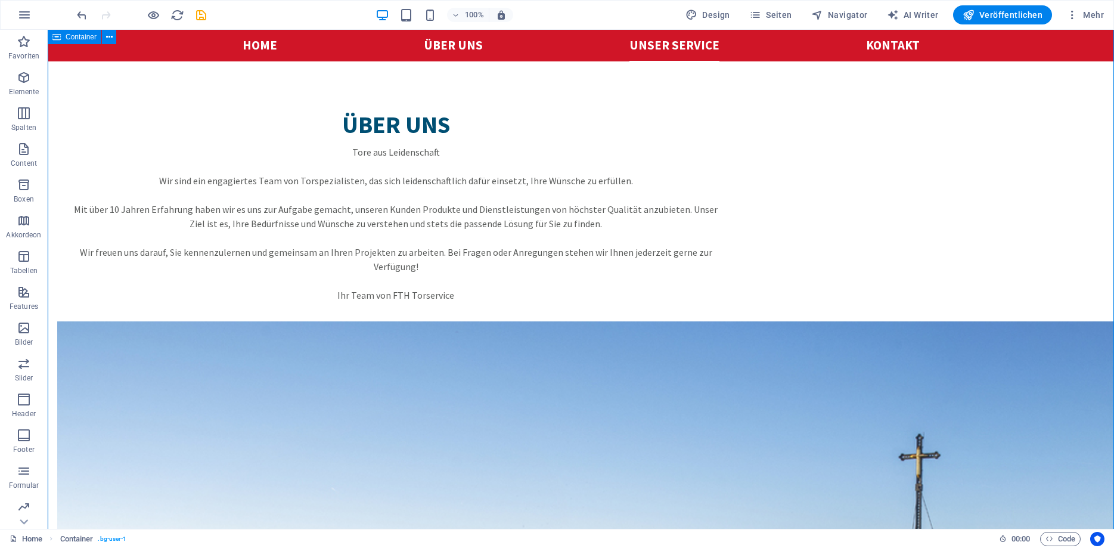
scroll to position [1460, 0]
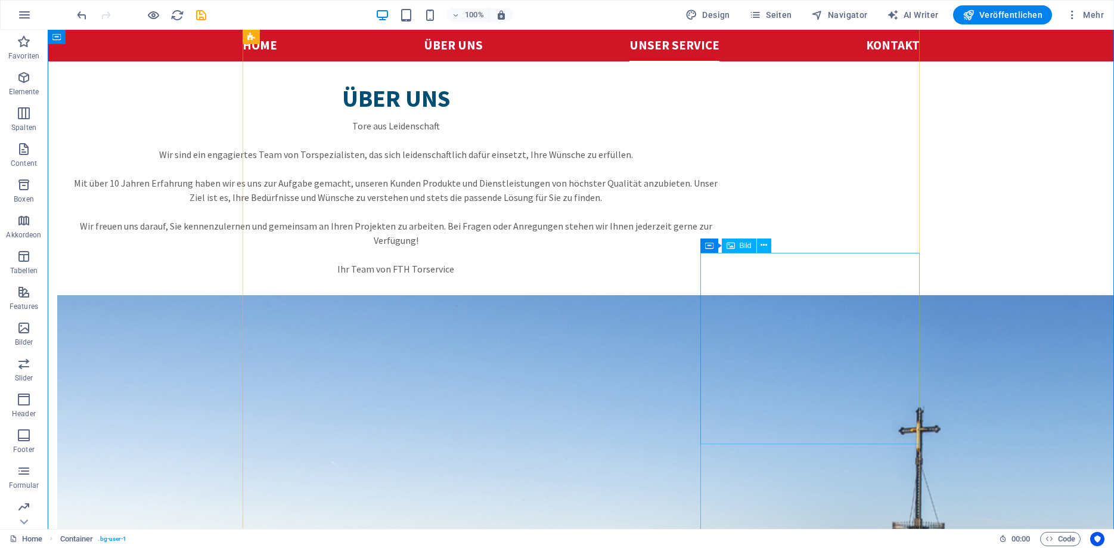
select select "%"
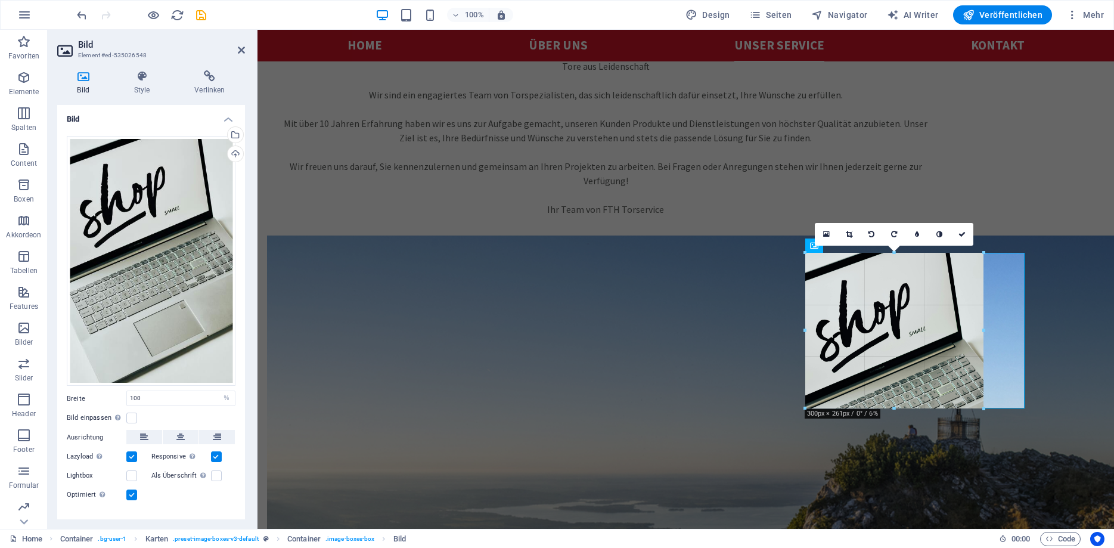
drag, startPoint x: 915, startPoint y: 444, endPoint x: 912, endPoint y: 408, distance: 35.9
type input "300"
select select "px"
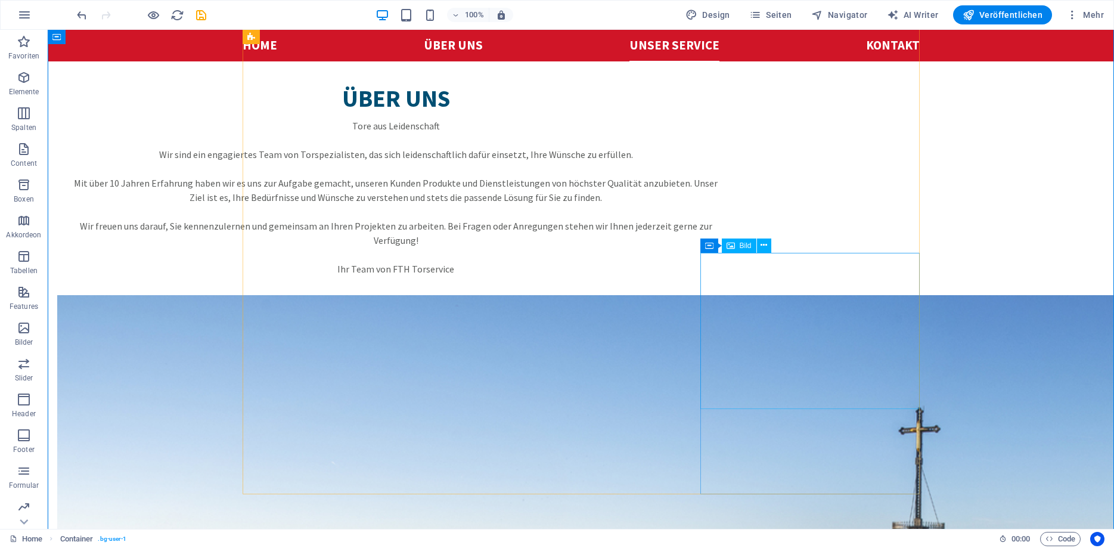
select select "px"
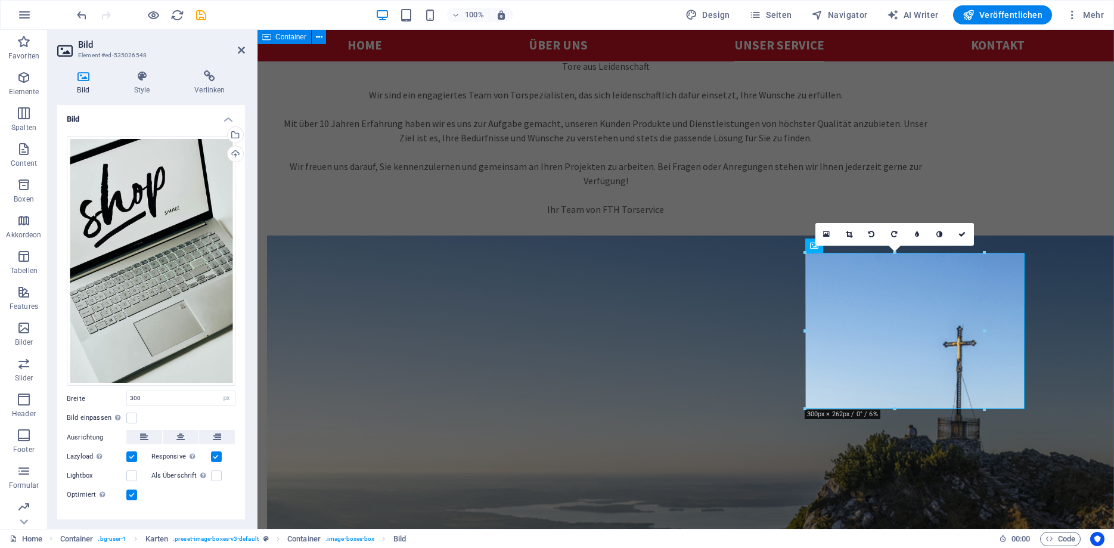
drag, startPoint x: 1243, startPoint y: 361, endPoint x: 1029, endPoint y: 329, distance: 217.1
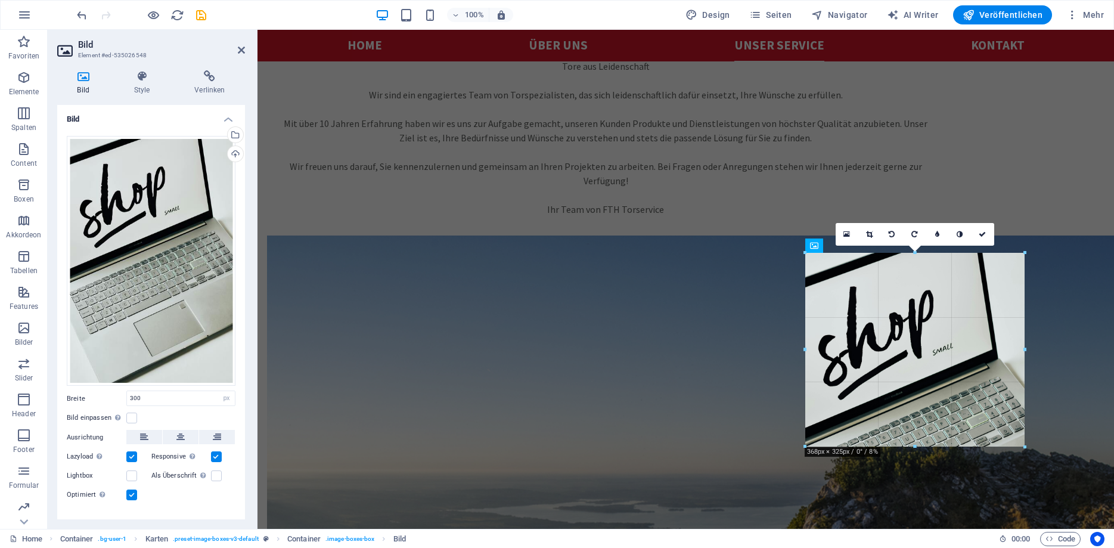
drag, startPoint x: 983, startPoint y: 331, endPoint x: 1029, endPoint y: 330, distance: 45.9
type input "368"
drag, startPoint x: 914, startPoint y: 445, endPoint x: 956, endPoint y: 446, distance: 42.3
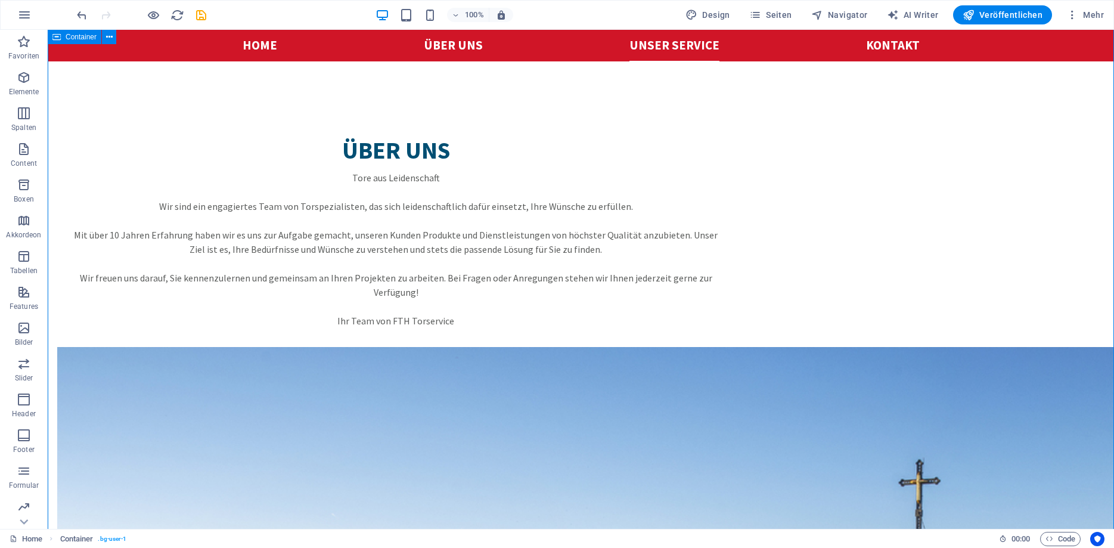
scroll to position [1399, 0]
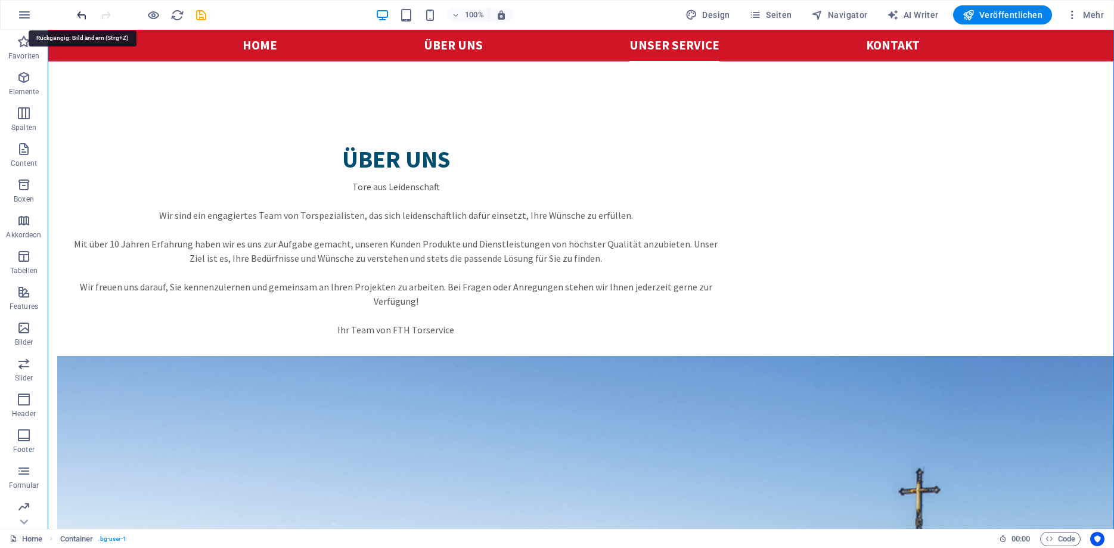
click at [83, 15] on icon "undo" at bounding box center [82, 15] width 14 height 14
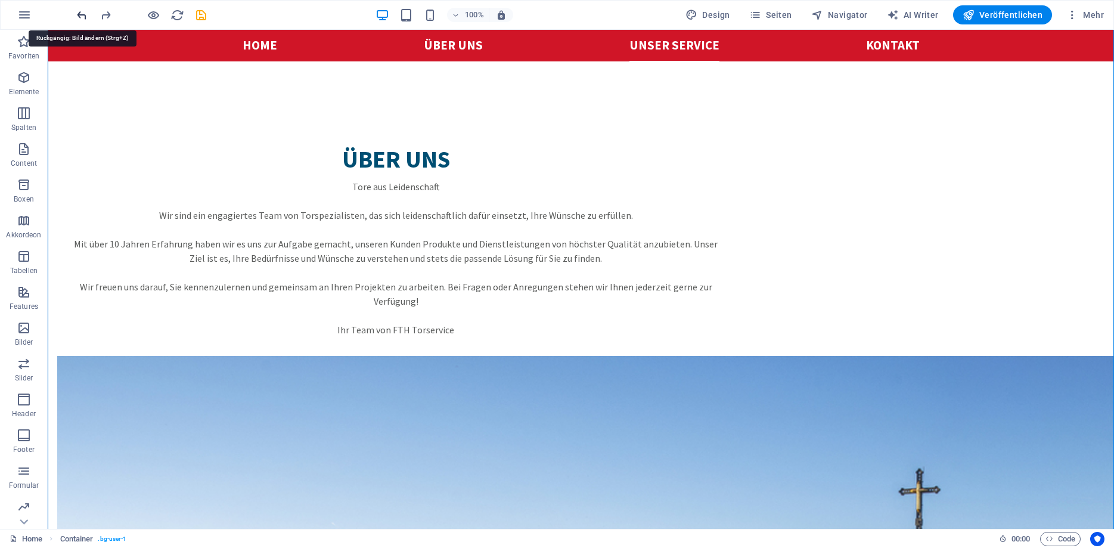
click at [83, 15] on icon "undo" at bounding box center [82, 15] width 14 height 14
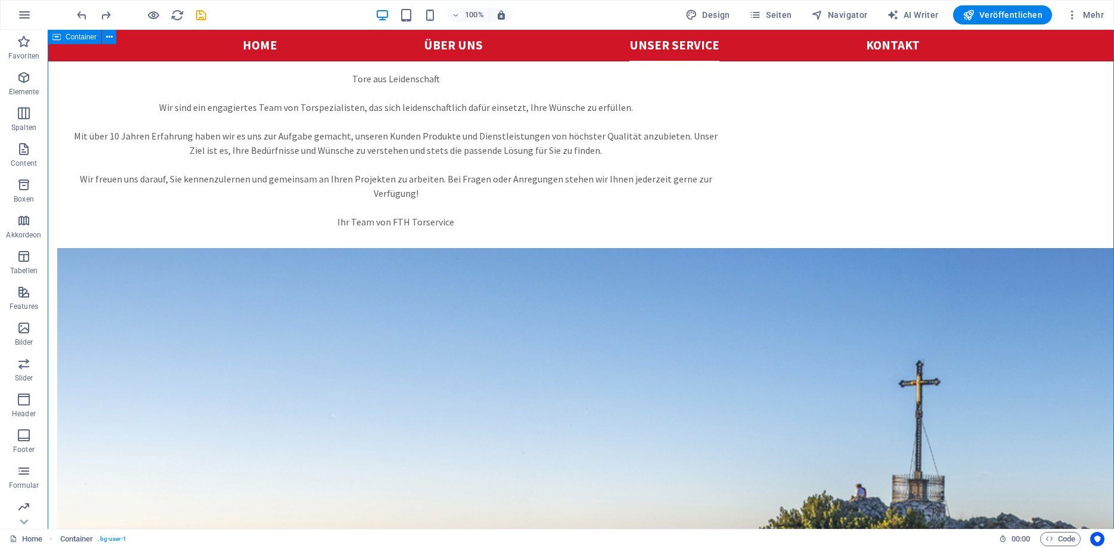
scroll to position [1521, 0]
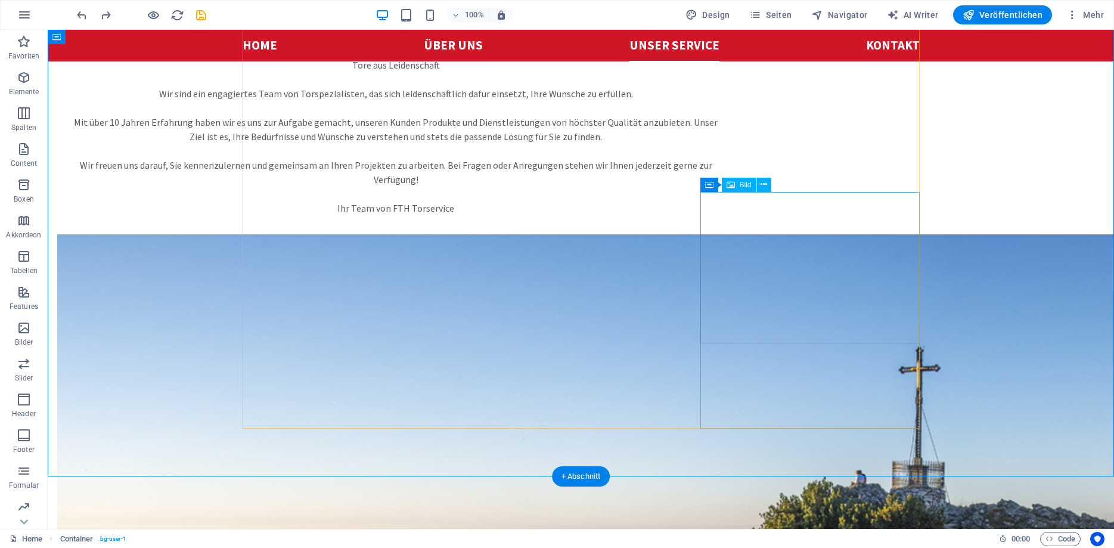
select select "%"
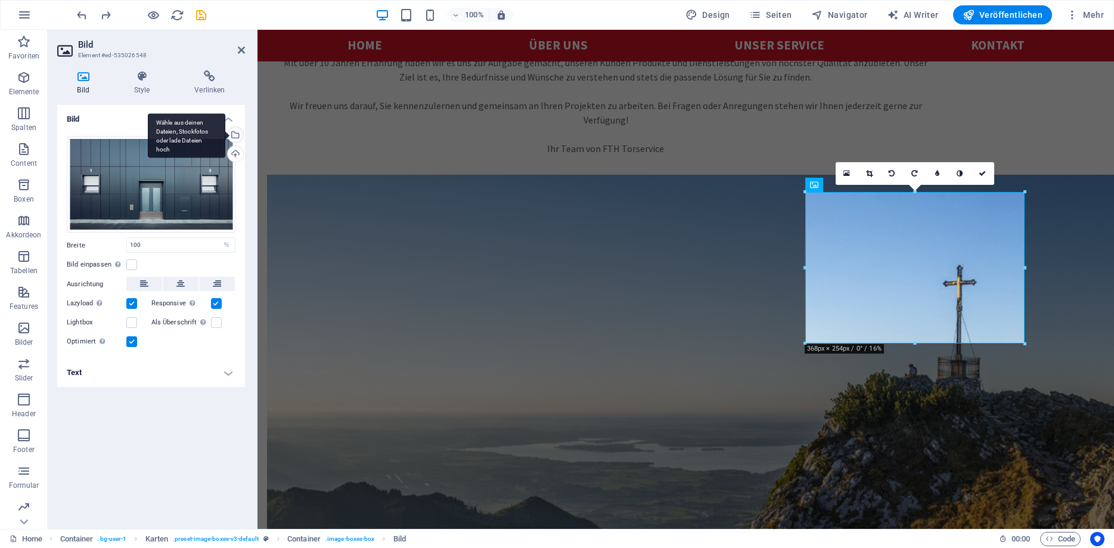
click at [236, 133] on div "Wähle aus deinen Dateien, Stockfotos oder lade Dateien hoch" at bounding box center [234, 136] width 18 height 18
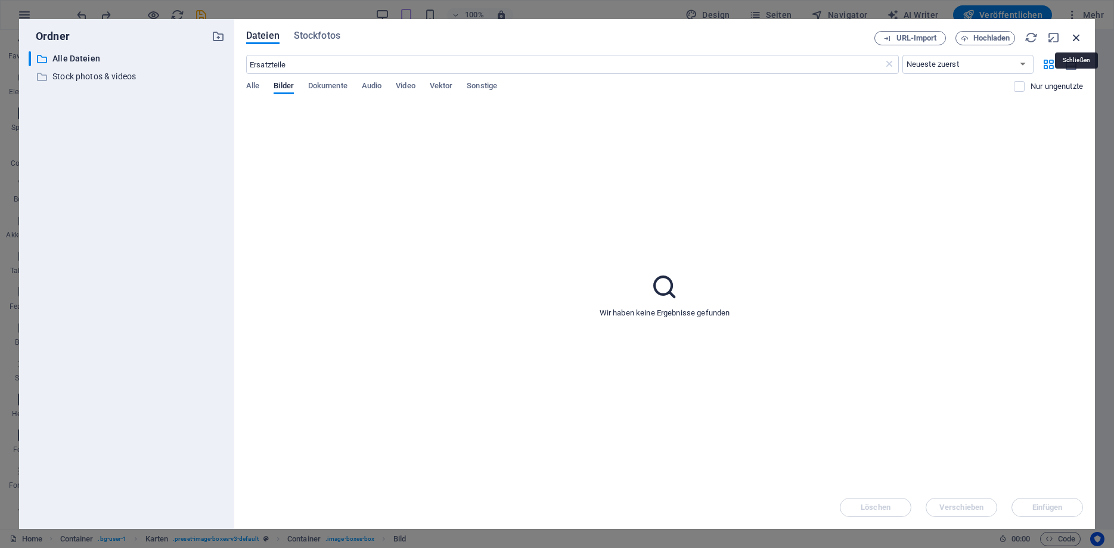
click at [1073, 39] on icon "button" at bounding box center [1076, 37] width 13 height 13
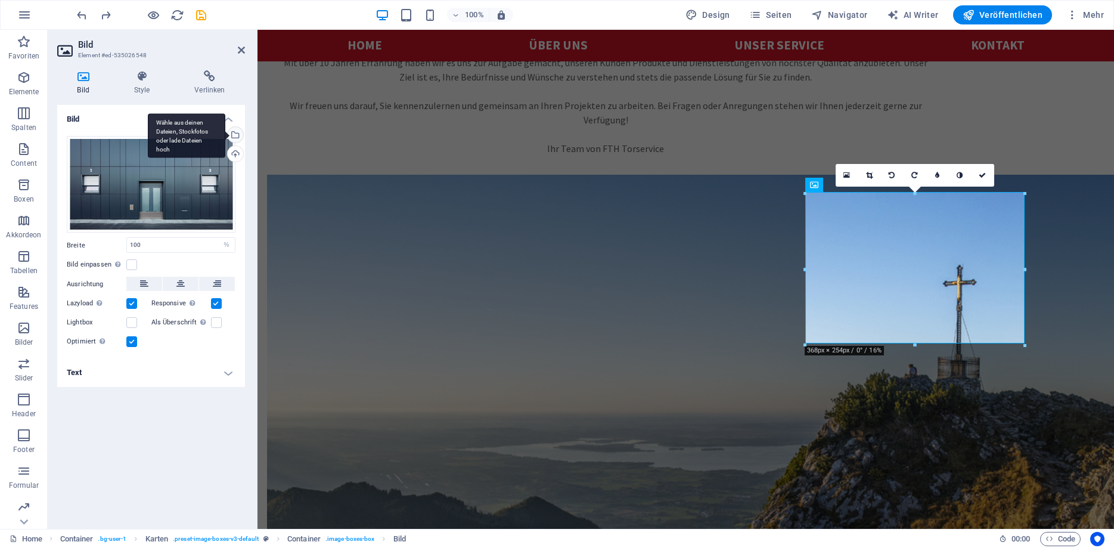
click at [236, 138] on div "Wähle aus deinen Dateien, Stockfotos oder lade Dateien hoch" at bounding box center [234, 136] width 18 height 18
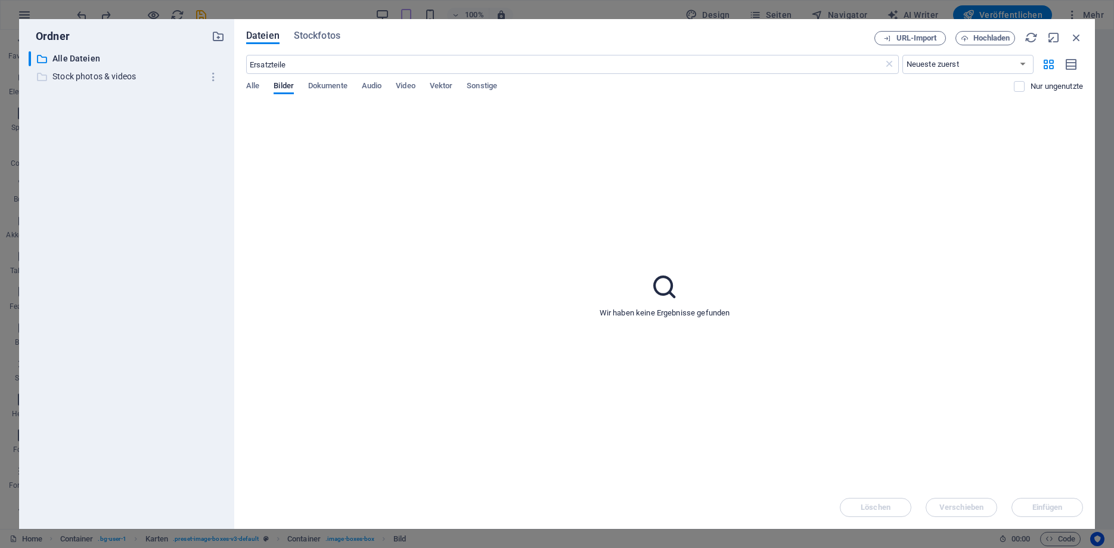
click at [87, 80] on p "Stock photos & videos" at bounding box center [127, 77] width 150 height 14
click at [80, 57] on p "Alle Dateien" at bounding box center [127, 59] width 150 height 14
drag, startPoint x: 293, startPoint y: 61, endPoint x: 299, endPoint y: 67, distance: 8.4
click at [293, 62] on input "Ersatzteile" at bounding box center [564, 64] width 637 height 19
drag, startPoint x: 303, startPoint y: 67, endPoint x: 179, endPoint y: 63, distance: 123.5
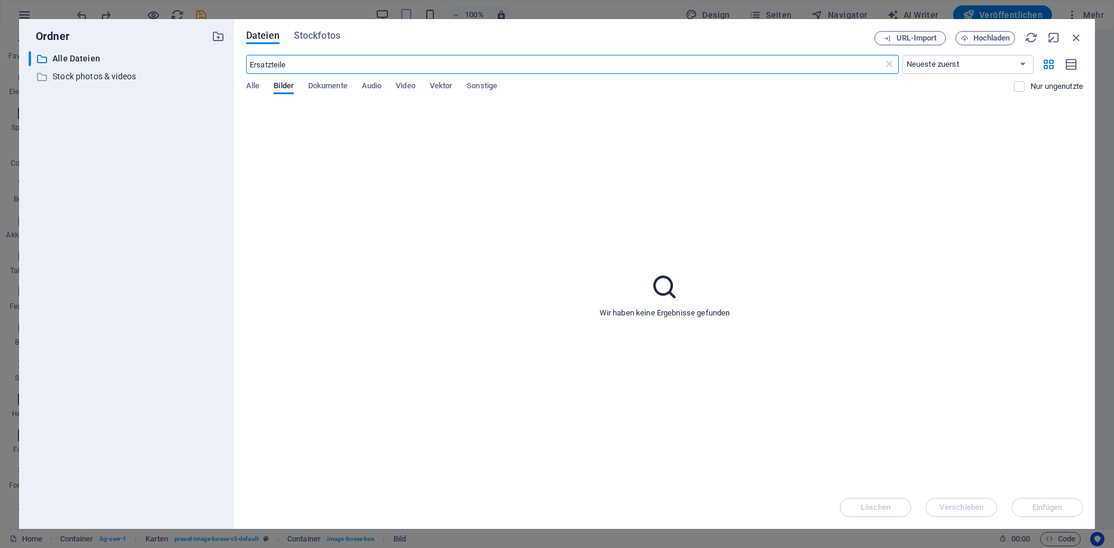
click at [246, 63] on input "Ersatzteile" at bounding box center [564, 64] width 637 height 19
click at [316, 39] on span "Stockfotos" at bounding box center [317, 36] width 47 height 14
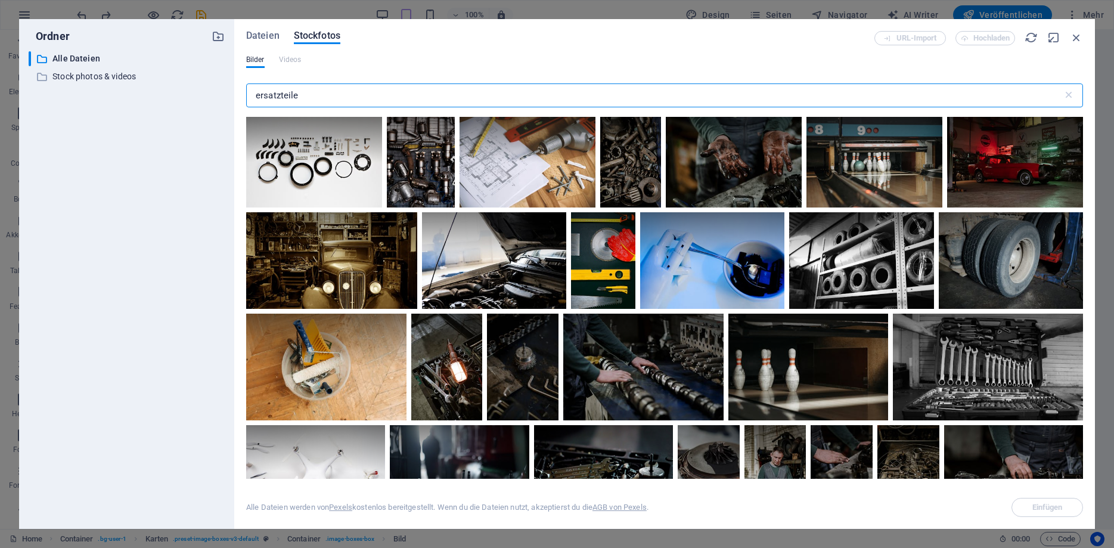
drag, startPoint x: 327, startPoint y: 94, endPoint x: 211, endPoint y: 91, distance: 116.3
click at [246, 91] on input "ersatzteile" at bounding box center [654, 95] width 817 height 24
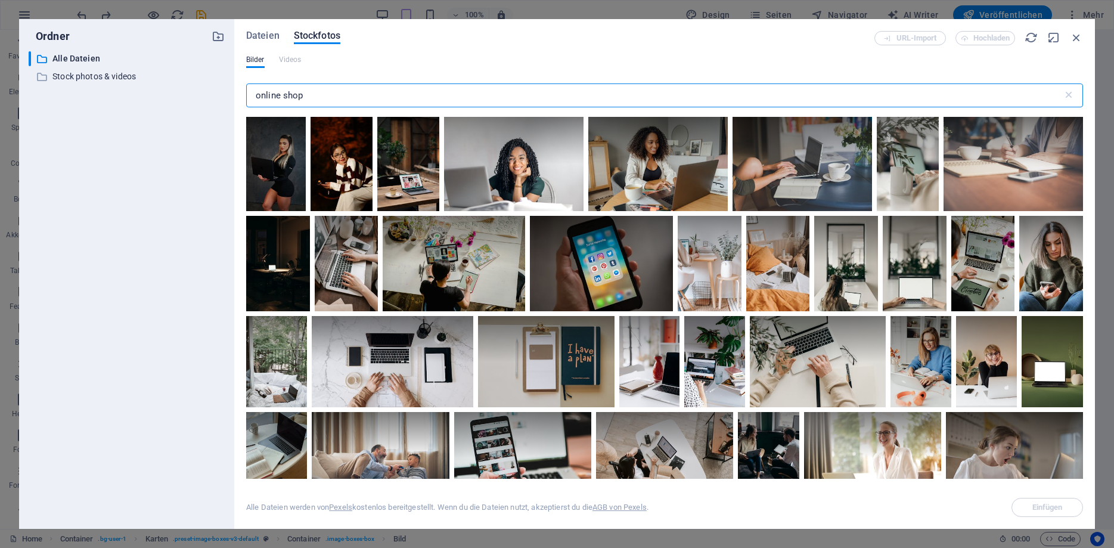
type input "online shop"
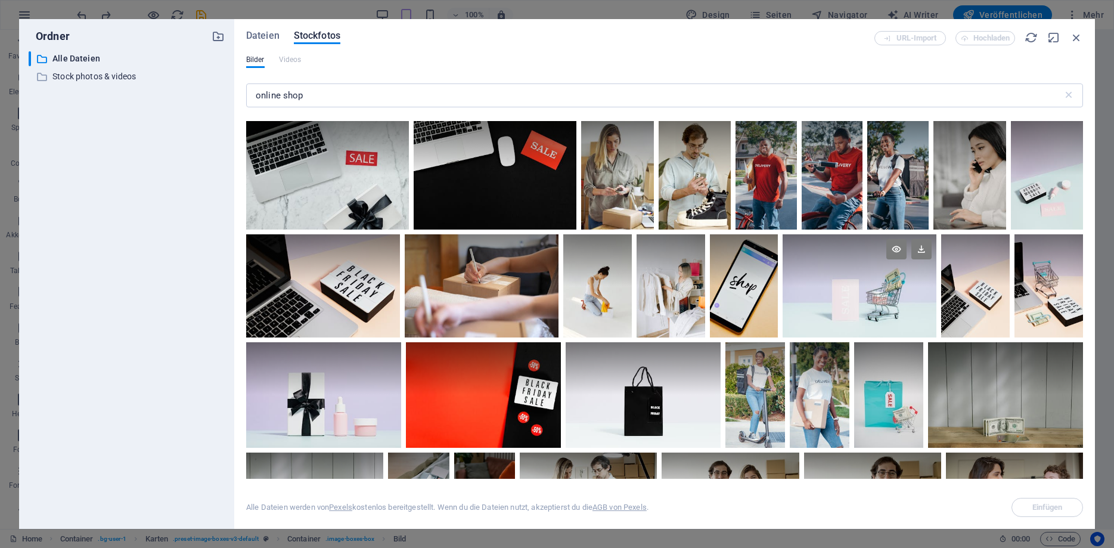
scroll to position [3059, 0]
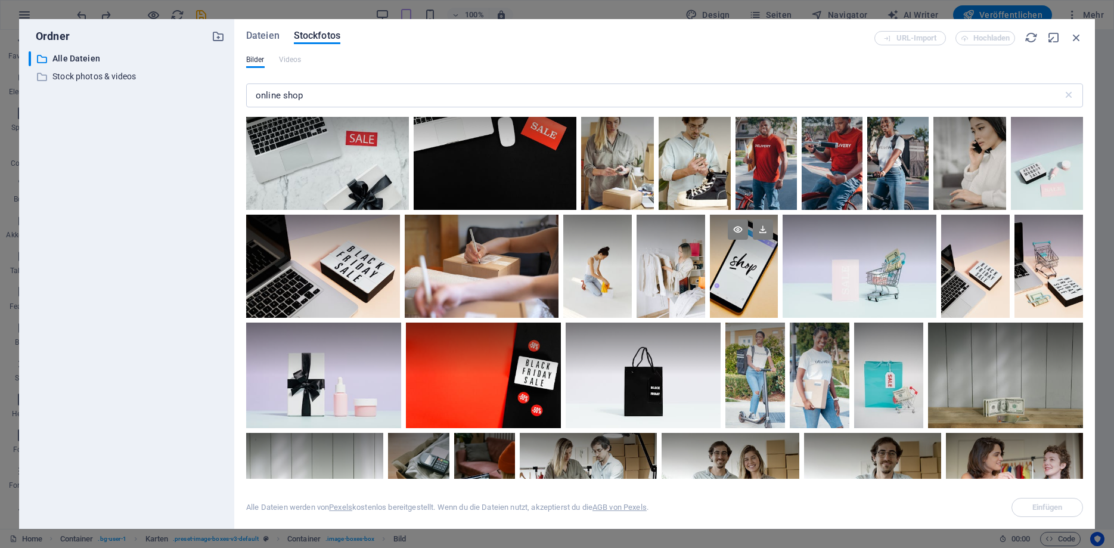
click at [753, 282] on div at bounding box center [744, 266] width 69 height 103
click at [753, 282] on div at bounding box center [744, 292] width 69 height 51
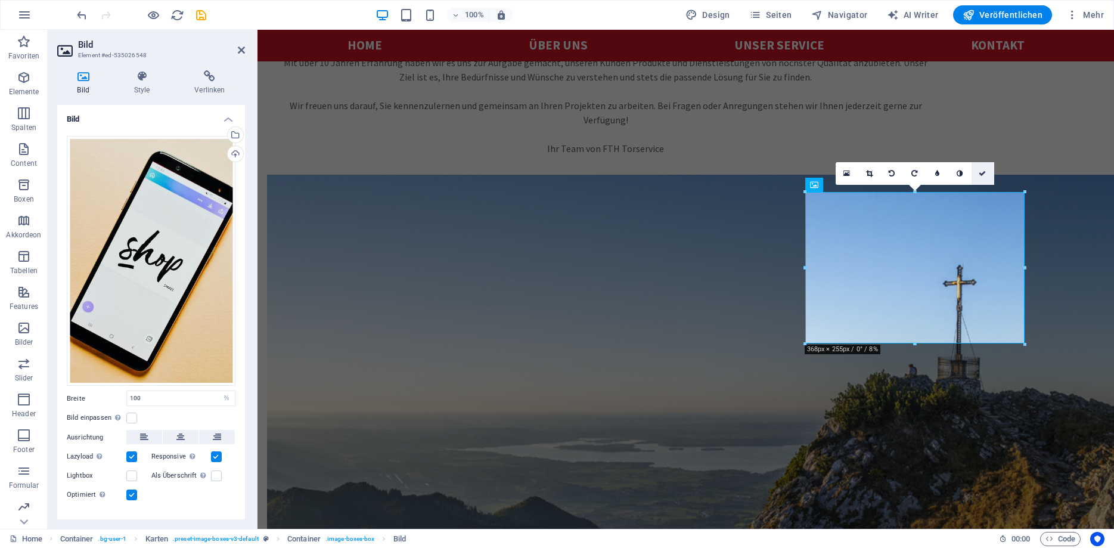
click at [982, 171] on icon at bounding box center [982, 173] width 7 height 7
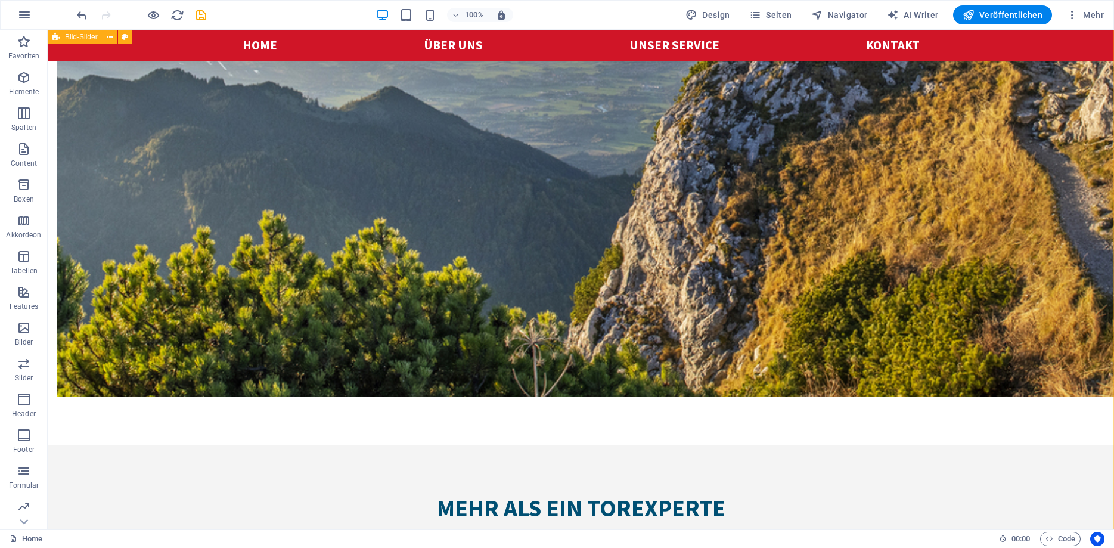
scroll to position [2048, 0]
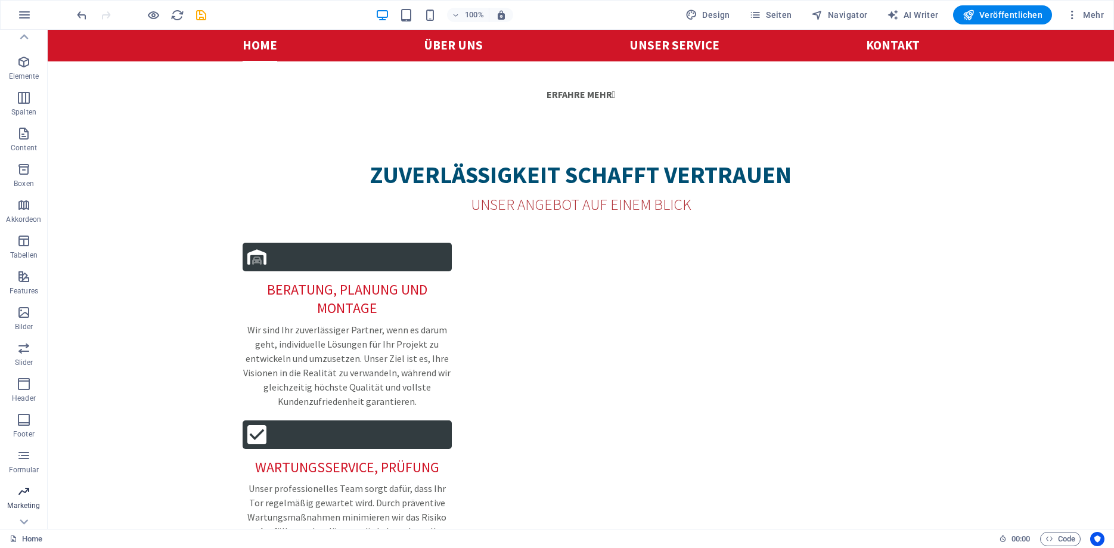
scroll to position [0, 0]
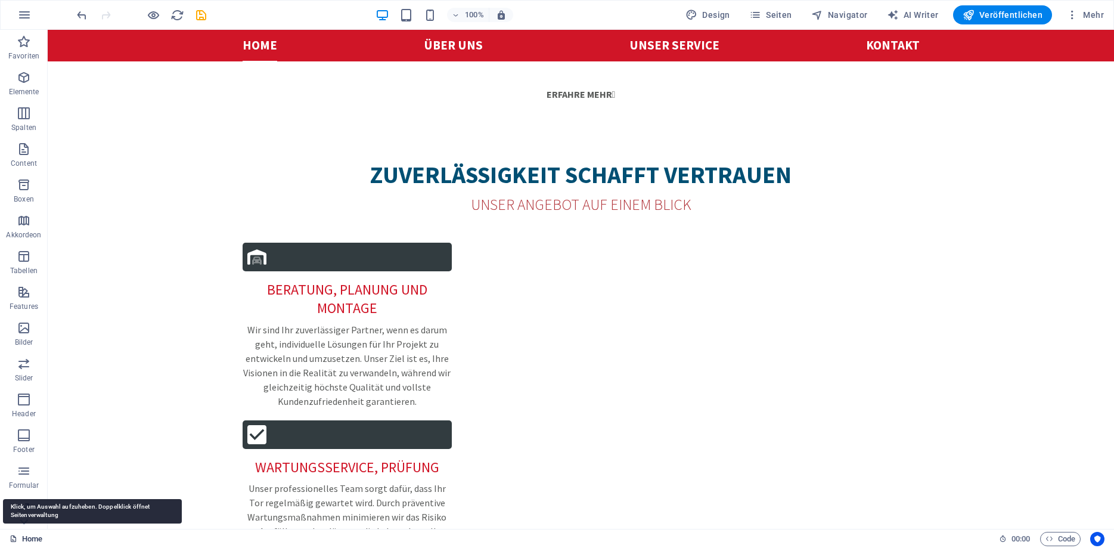
click at [36, 537] on link "Home" at bounding box center [26, 539] width 33 height 14
click at [36, 10] on button "button" at bounding box center [24, 15] width 29 height 29
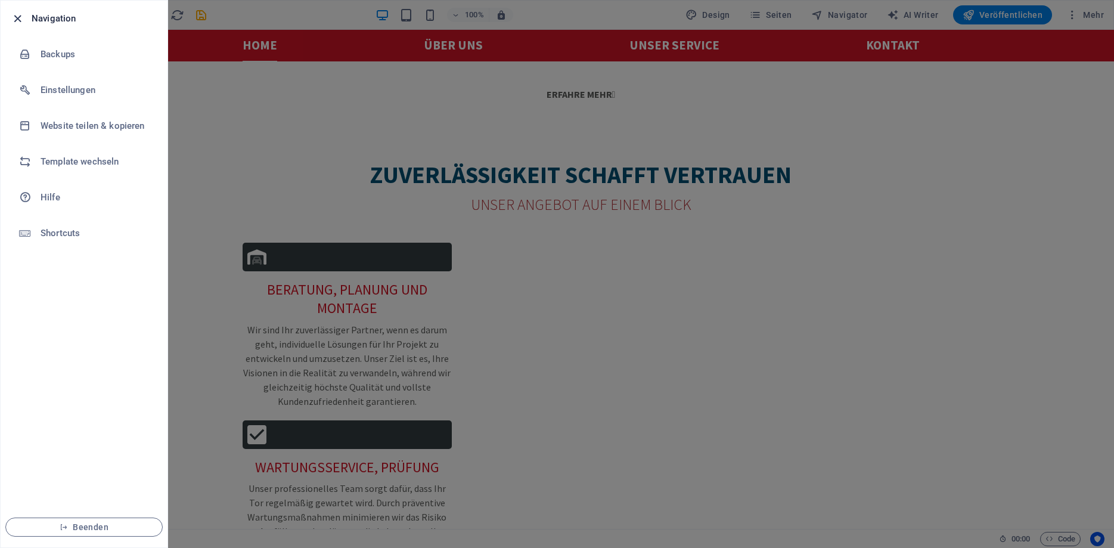
click at [23, 16] on icon "button" at bounding box center [18, 19] width 14 height 14
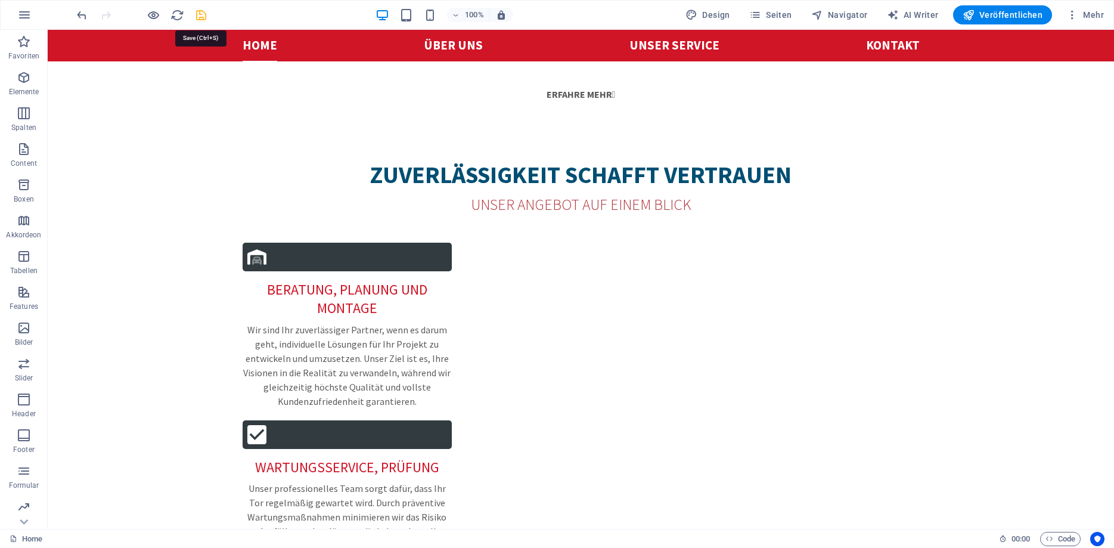
click at [202, 11] on icon "save" at bounding box center [201, 15] width 14 height 14
checkbox input "false"
click at [26, 16] on icon "button" at bounding box center [24, 15] width 14 height 14
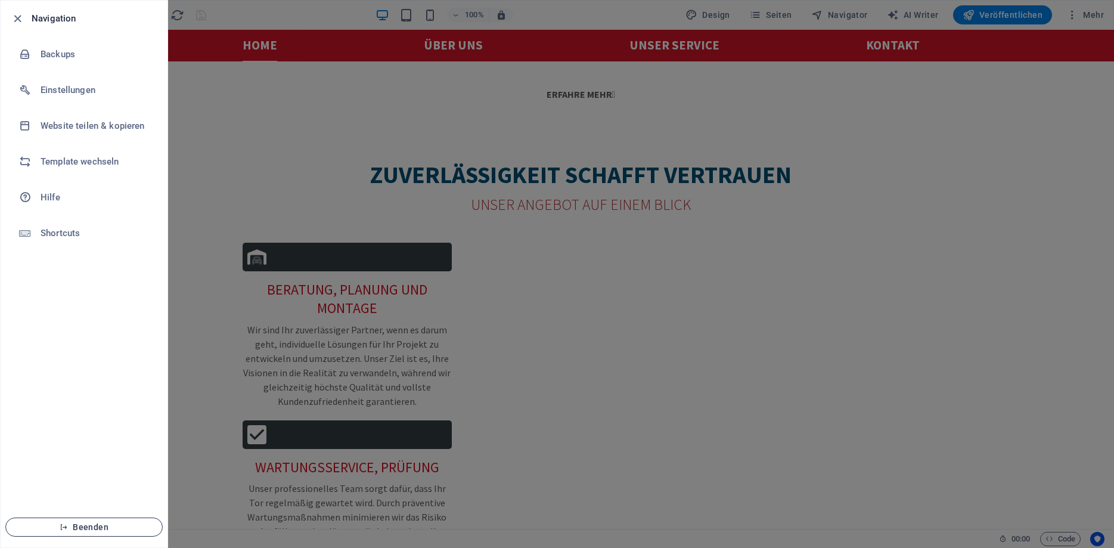
click at [104, 532] on button "Beenden" at bounding box center [83, 527] width 157 height 19
